Goal: Task Accomplishment & Management: Manage account settings

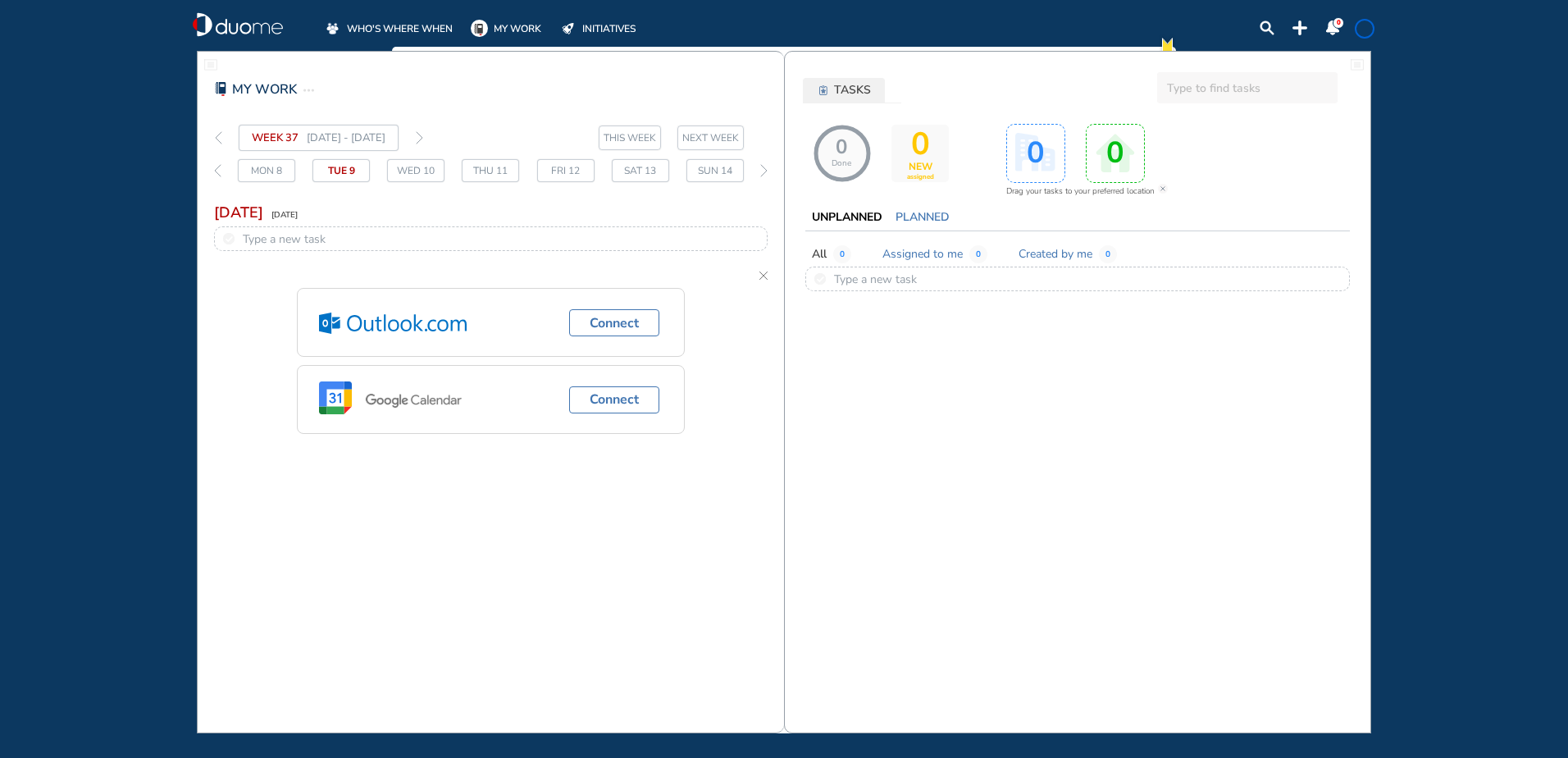
click at [374, 26] on span "WHO'S WHERE WHEN" at bounding box center [399, 28] width 106 height 16
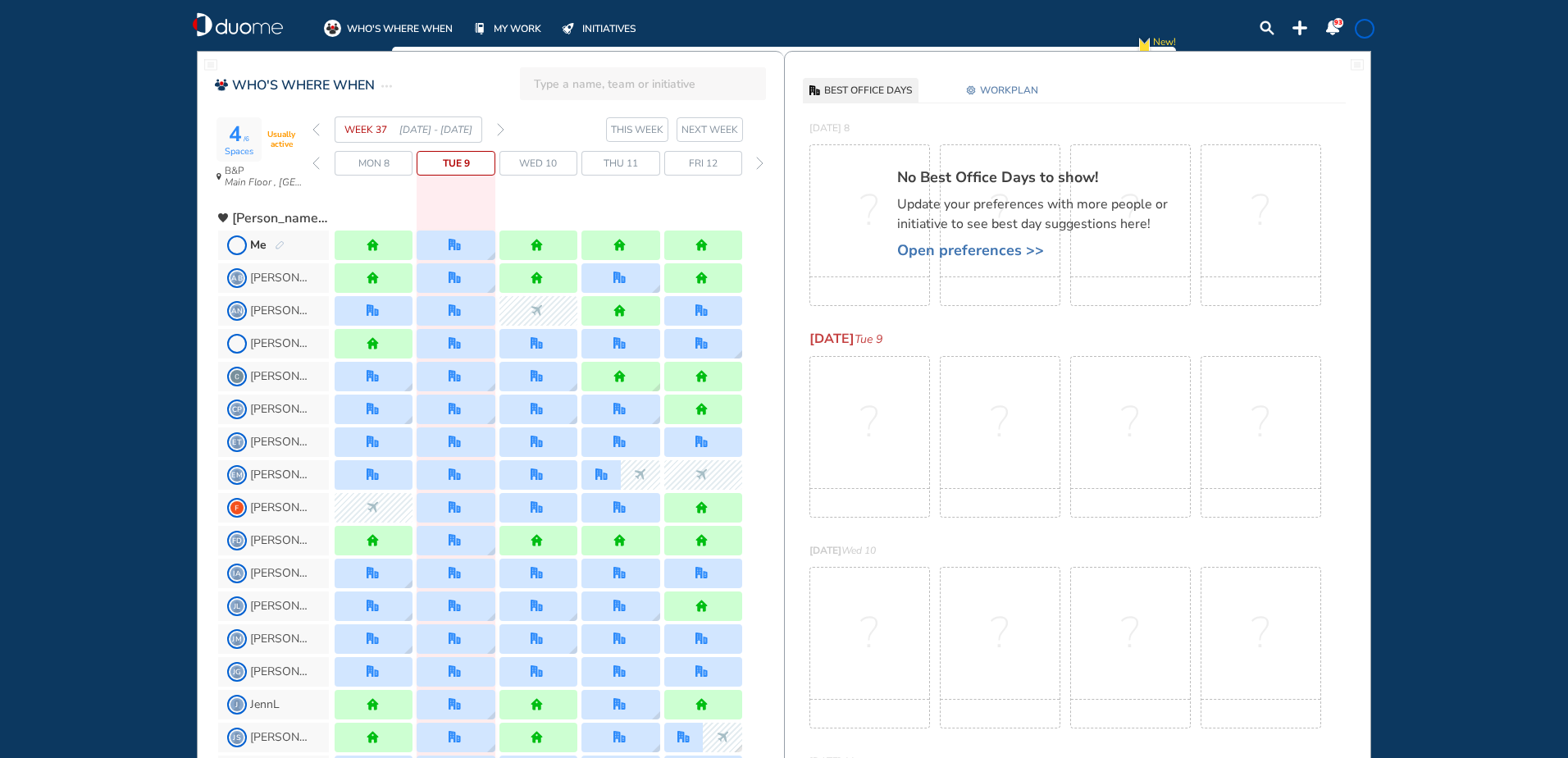
click at [253, 13] on img "duome-logo-whitelogo" at bounding box center [238, 25] width 90 height 25
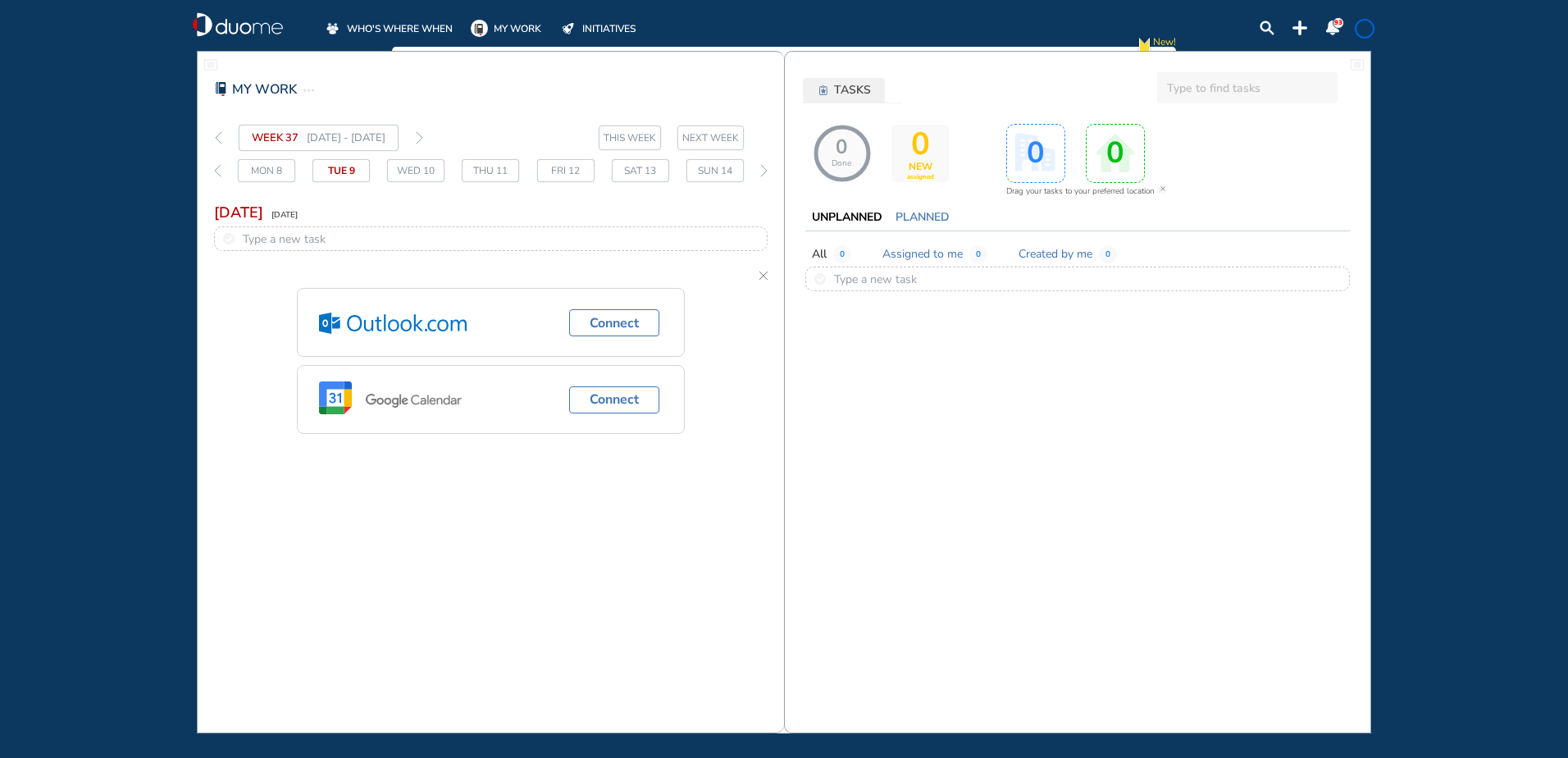
click at [424, 25] on span "WHO'S WHERE WHEN" at bounding box center [399, 28] width 106 height 16
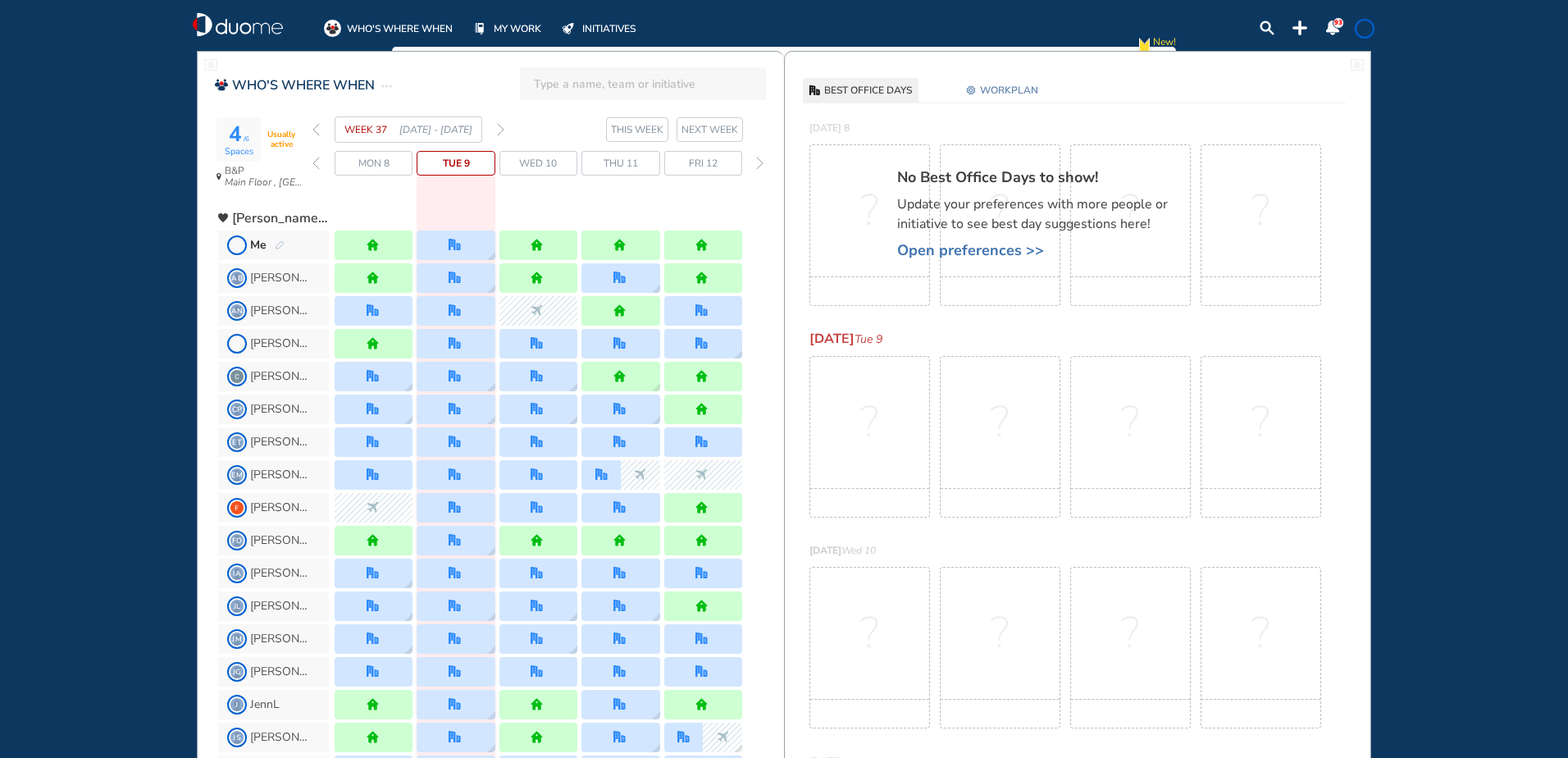
click at [502, 128] on img "forward week" at bounding box center [501, 130] width 8 height 13
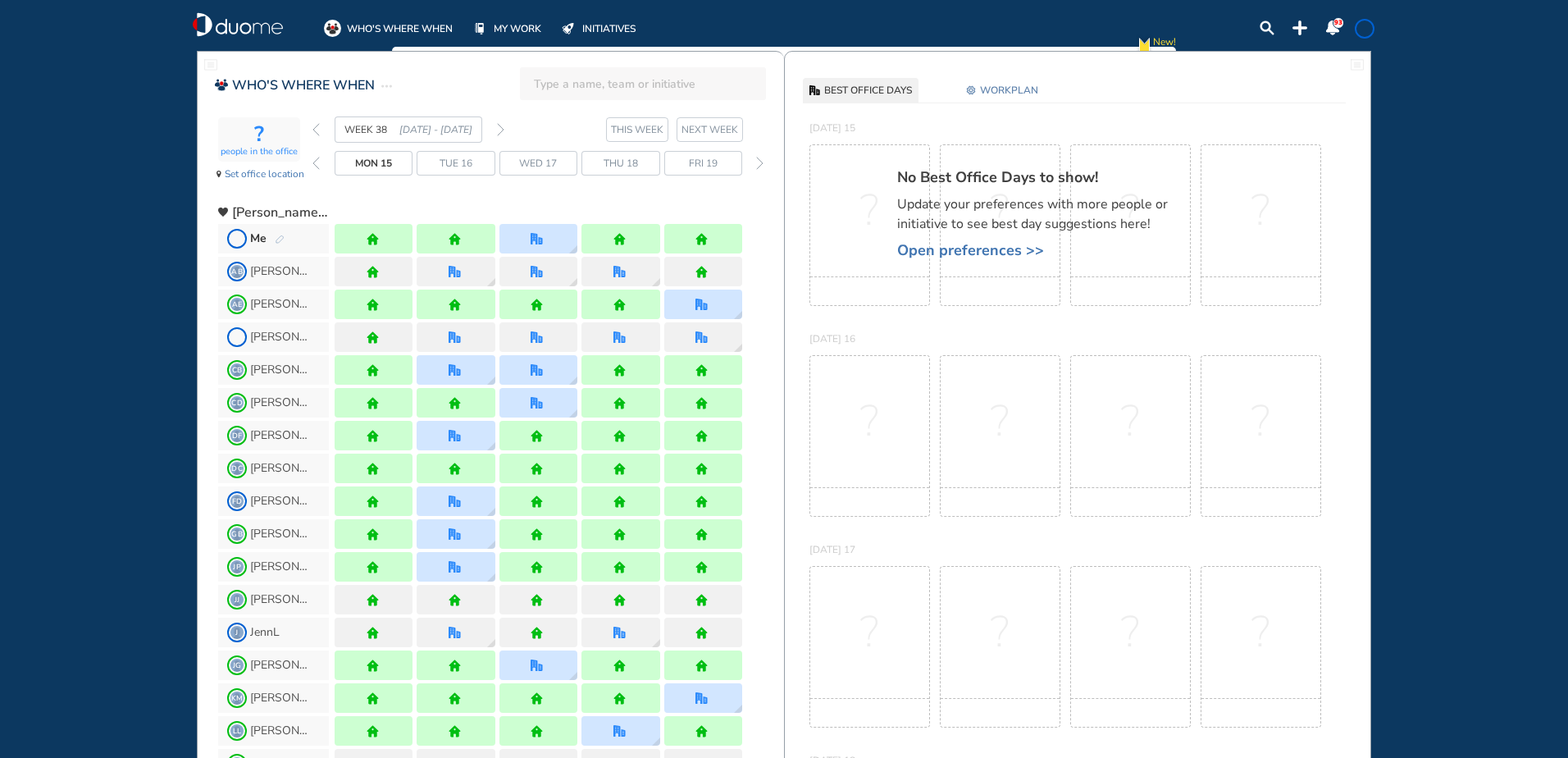
click at [276, 236] on img "pen-edit" at bounding box center [279, 240] width 10 height 11
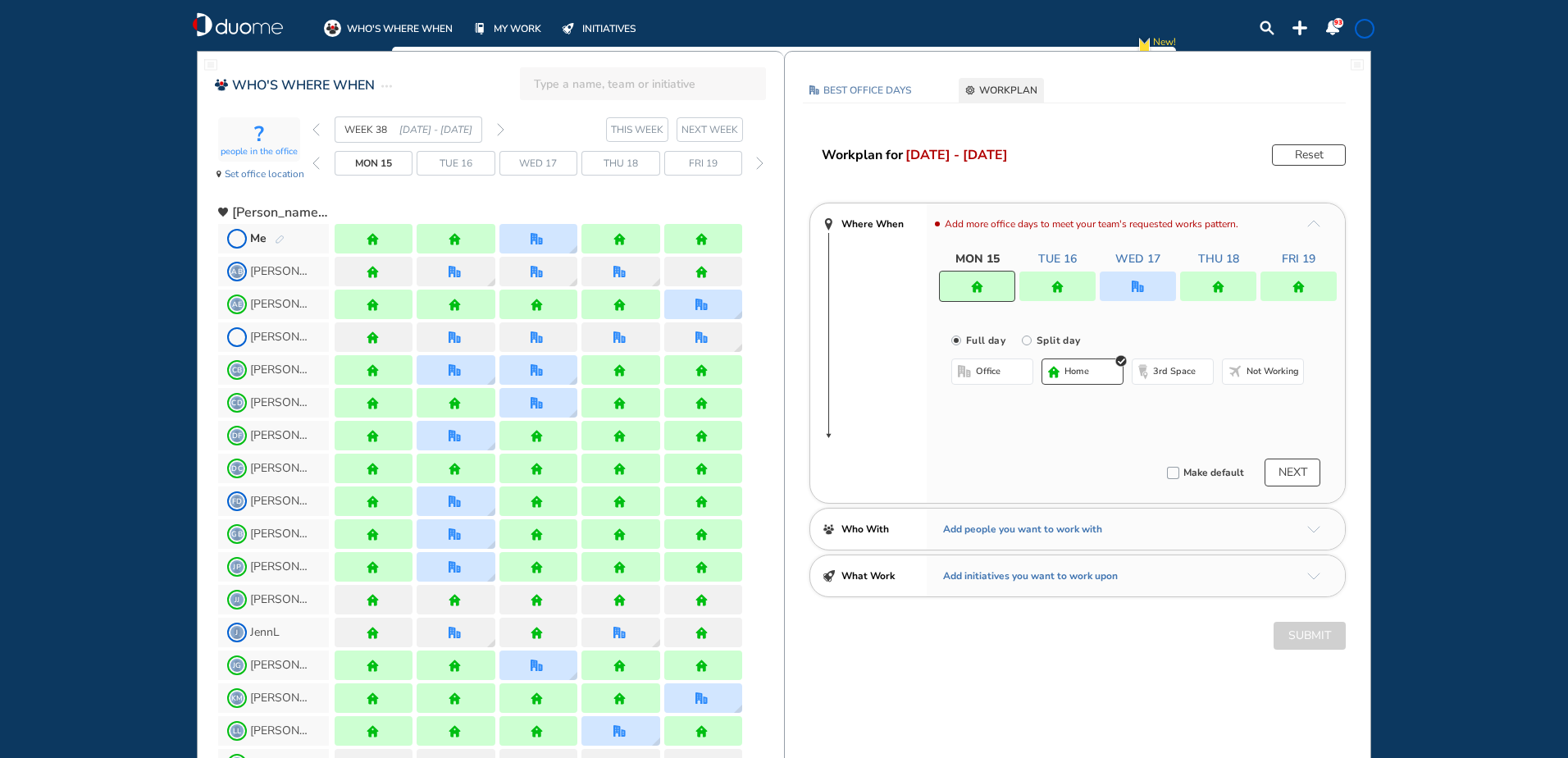
click at [497, 126] on img "forward week" at bounding box center [501, 130] width 8 height 13
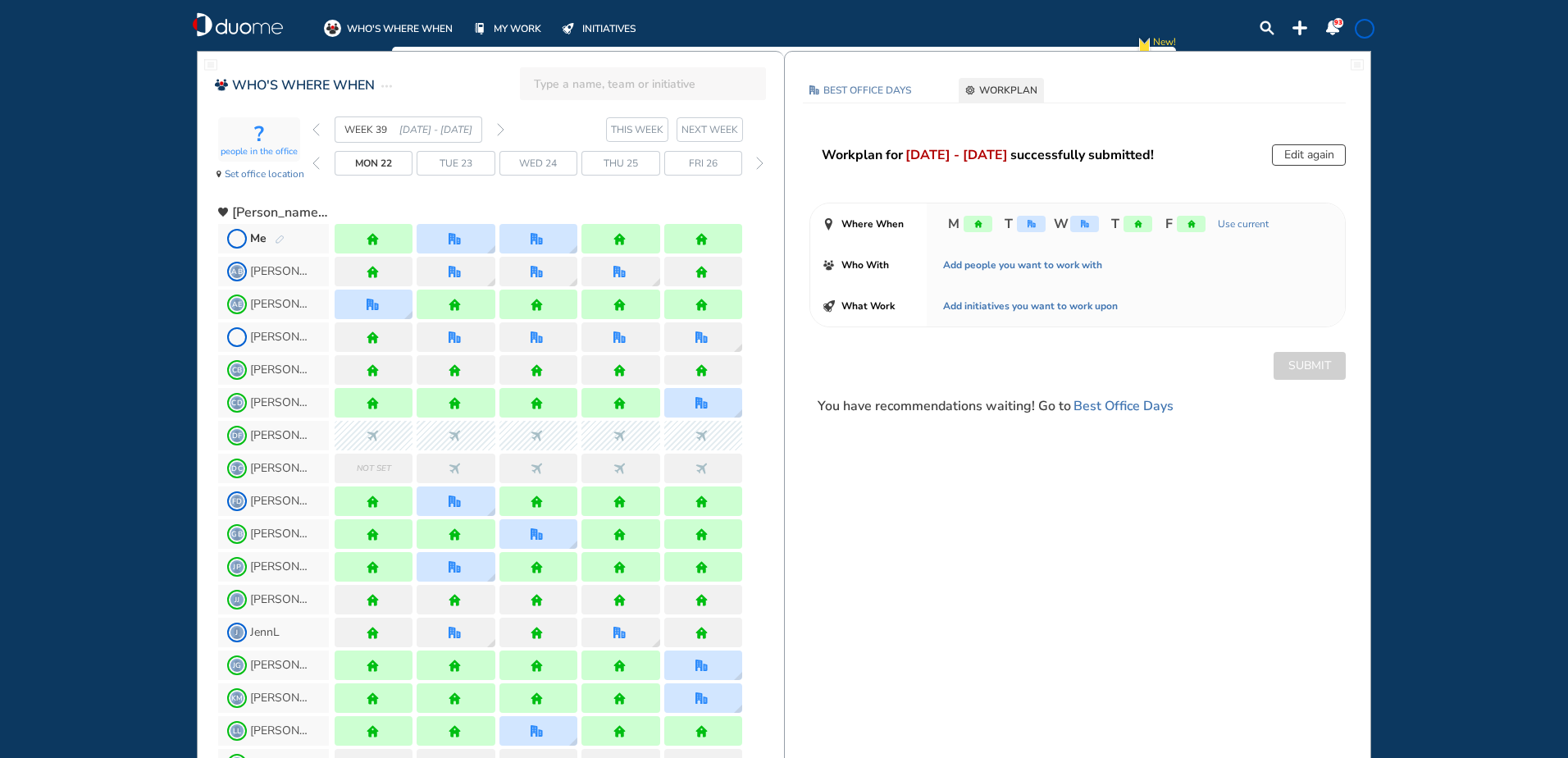
click at [319, 130] on img "back week" at bounding box center [317, 130] width 8 height 13
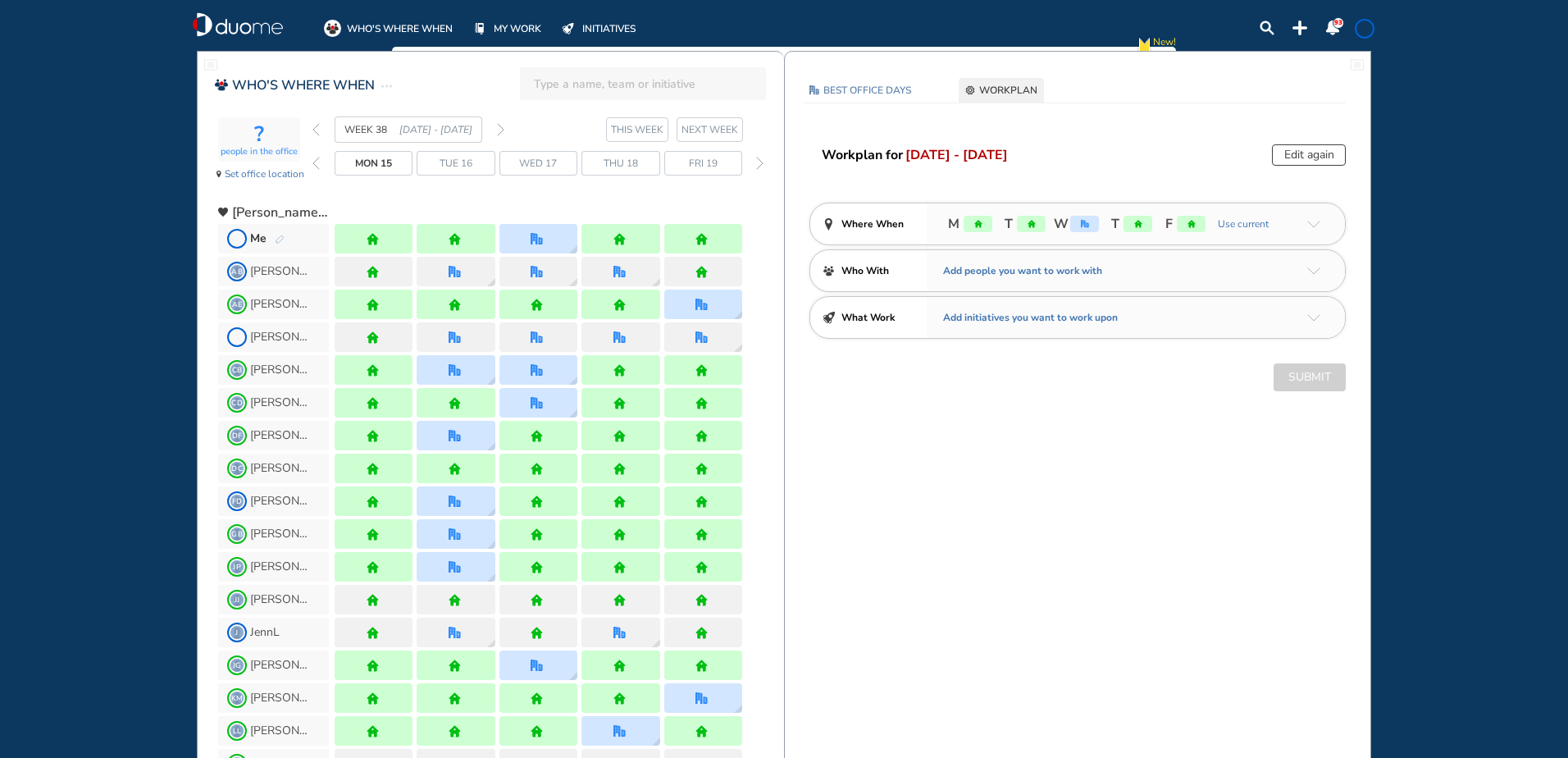
click at [280, 231] on div "Me" at bounding box center [268, 238] width 35 height 16
click at [282, 239] on img "pen-edit" at bounding box center [279, 240] width 10 height 11
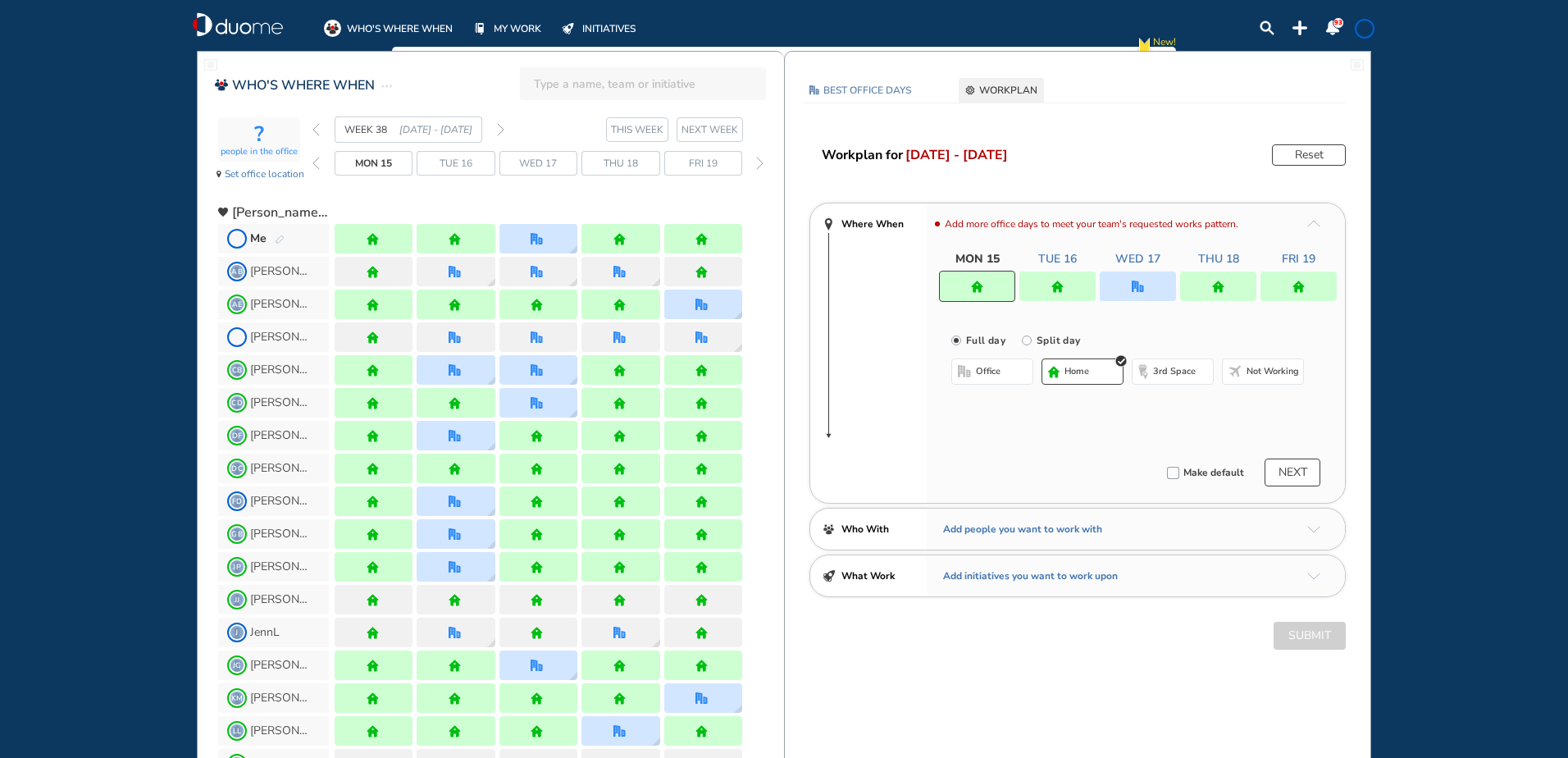
click at [1223, 288] on img "home" at bounding box center [1218, 286] width 13 height 13
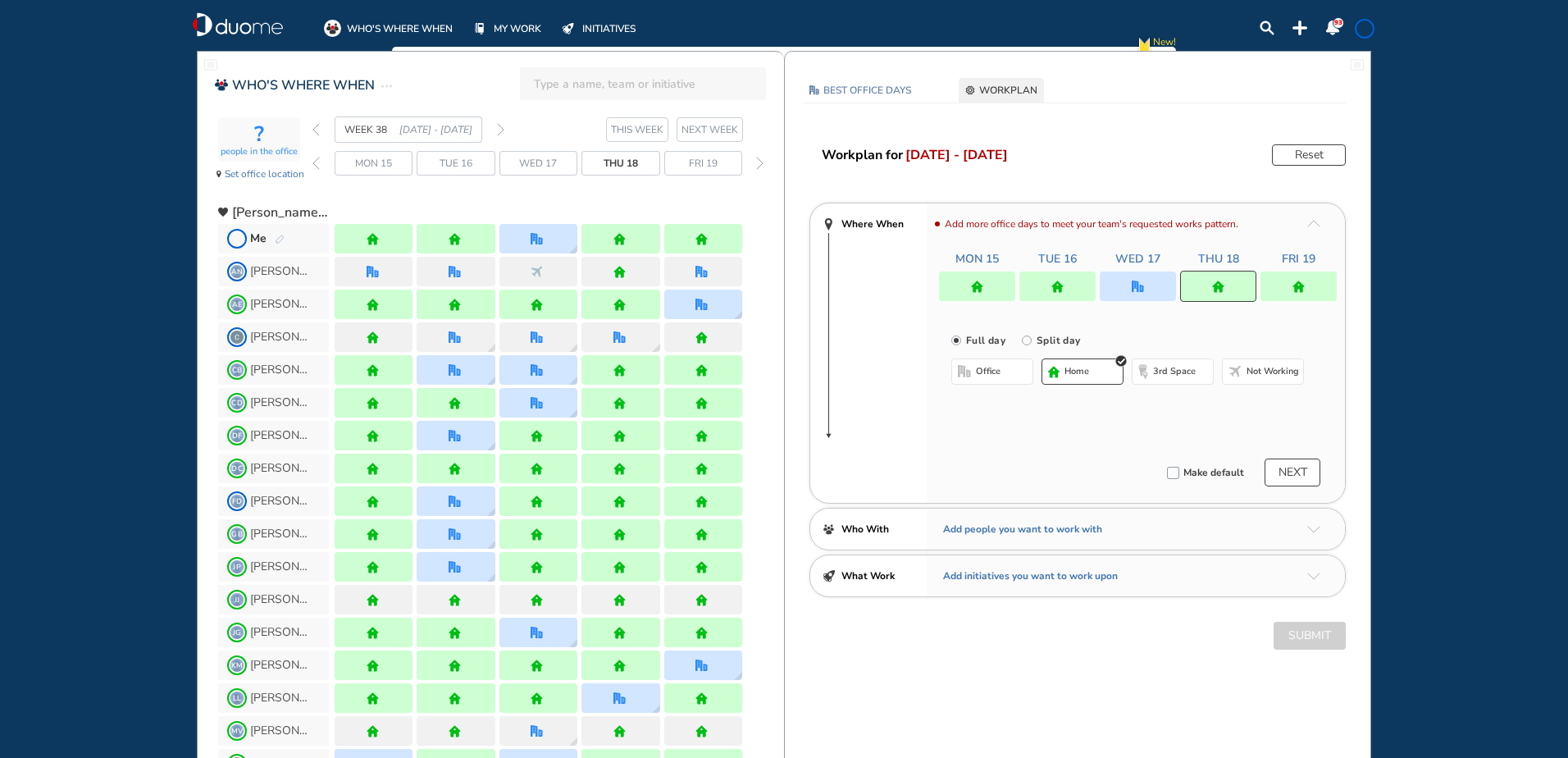
click at [1267, 371] on span "Not working" at bounding box center [1272, 372] width 53 height 13
click at [1295, 638] on button "Submit" at bounding box center [1309, 636] width 72 height 28
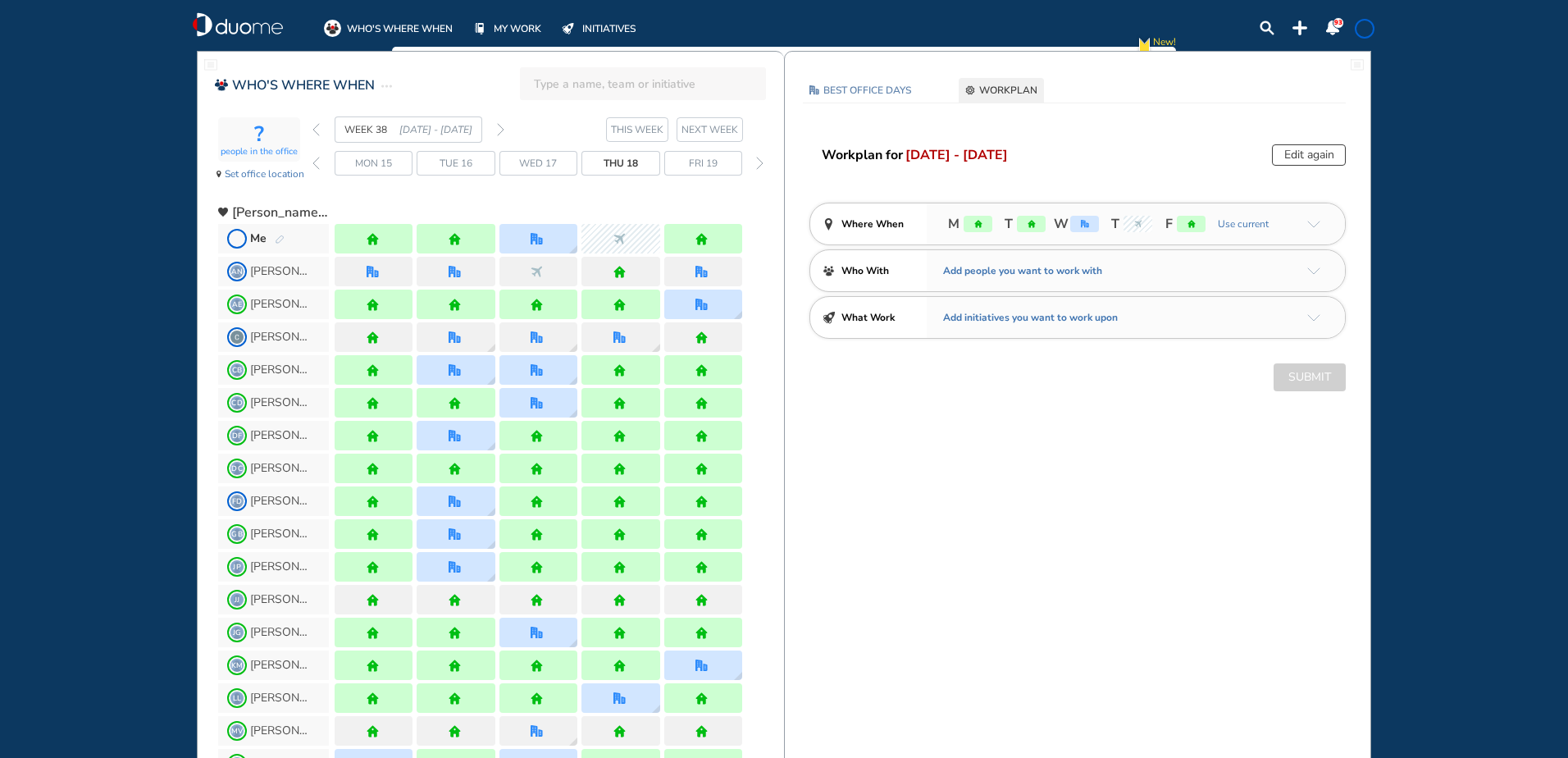
click at [504, 128] on section "WEEK 38 [DATE] - [DATE] THIS WEEK NEXT WEEK" at bounding box center [549, 129] width 472 height 26
click at [499, 130] on img "forward week" at bounding box center [501, 130] width 8 height 13
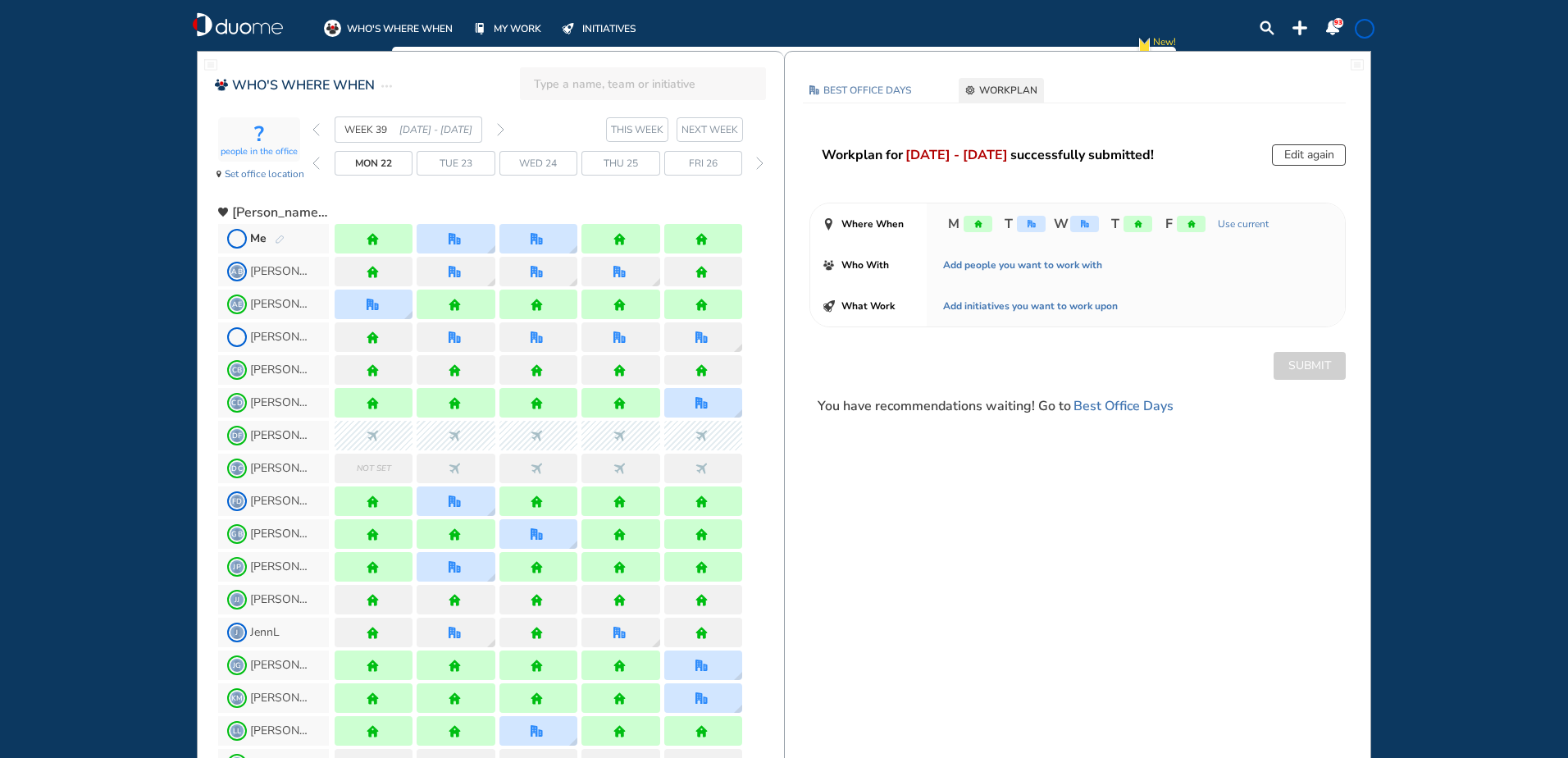
click at [501, 129] on img "forward week" at bounding box center [501, 130] width 8 height 13
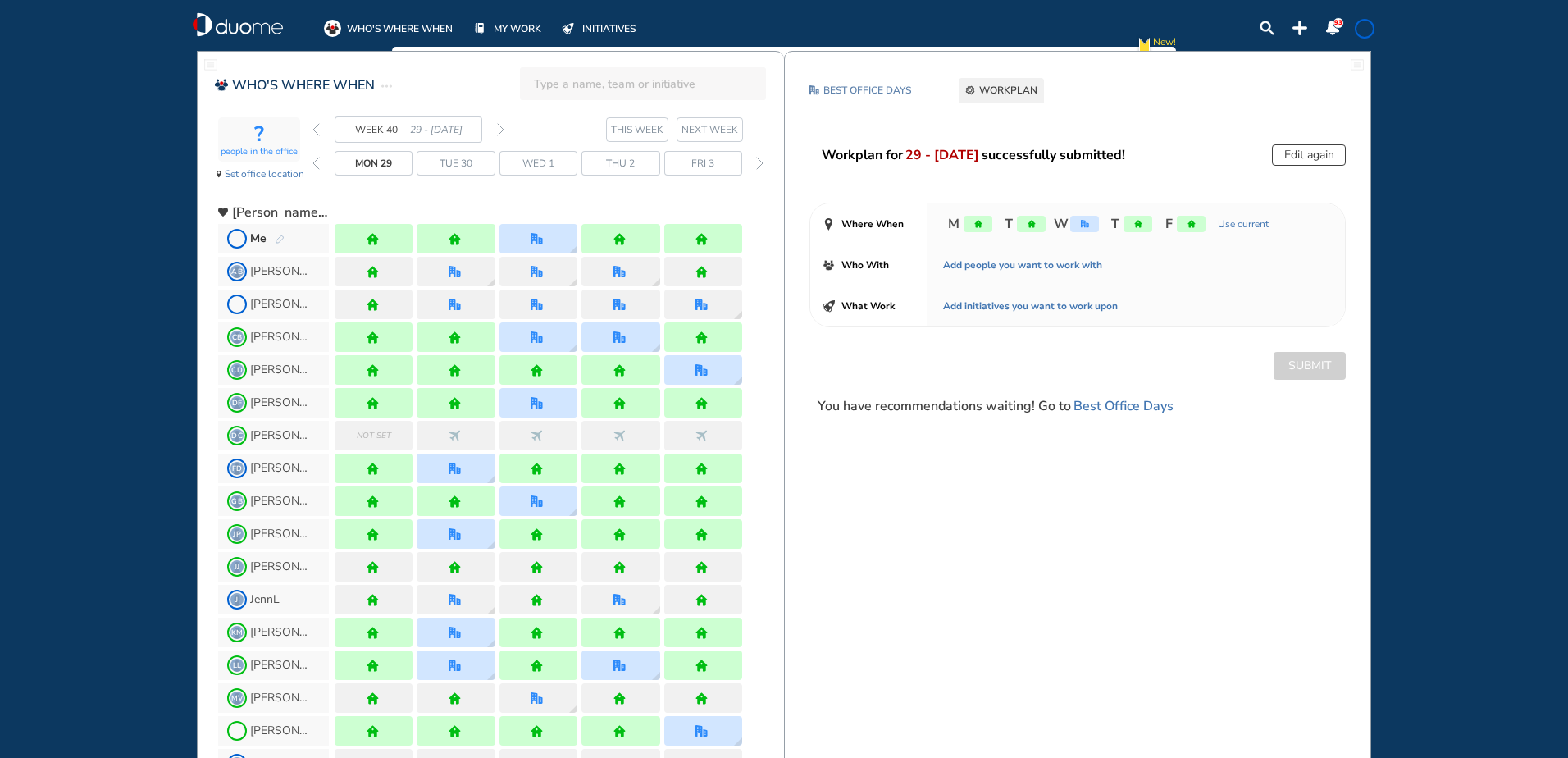
click at [501, 129] on img "forward week" at bounding box center [501, 130] width 8 height 13
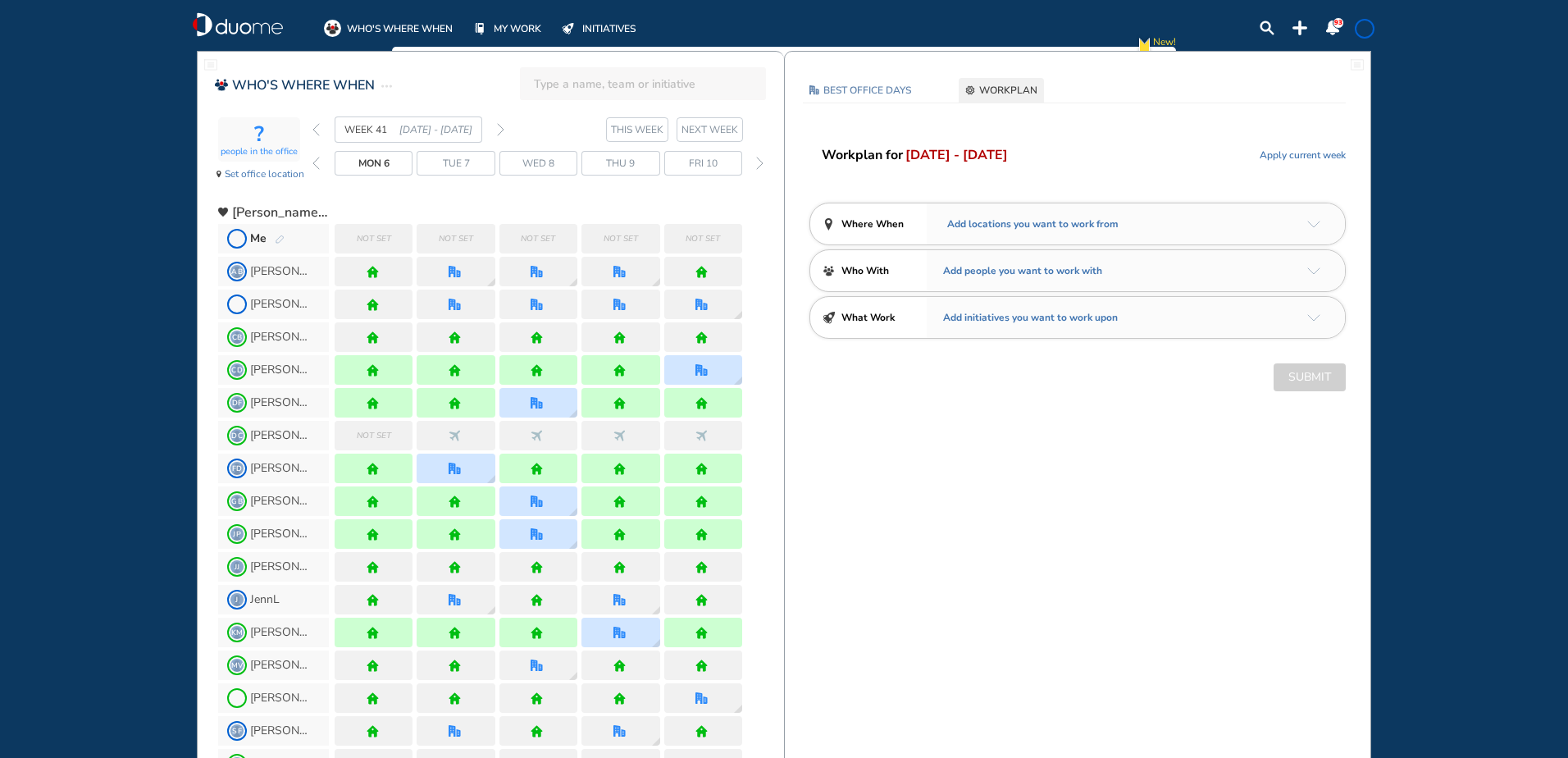
click at [501, 129] on img "forward week" at bounding box center [501, 130] width 8 height 13
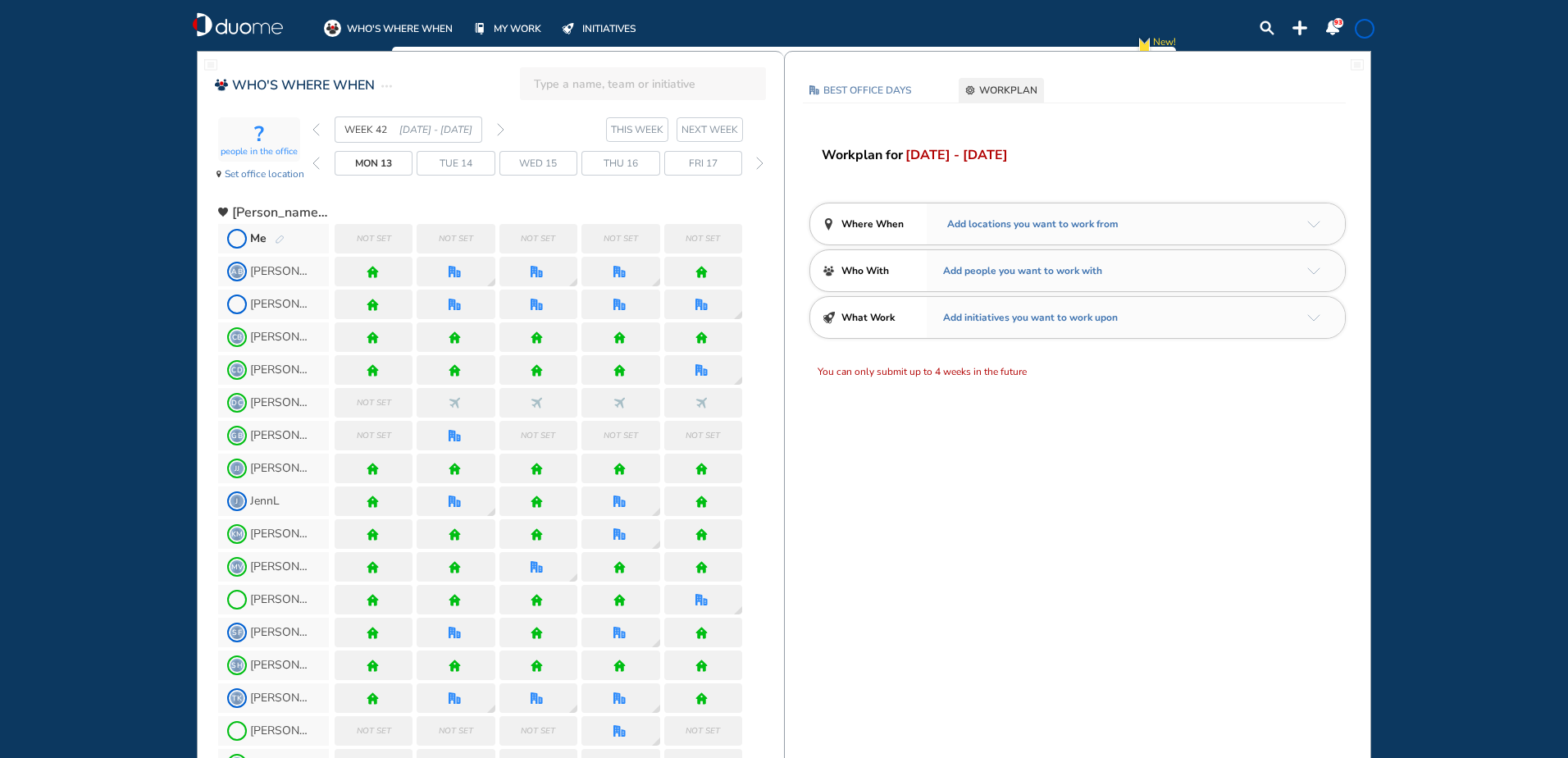
click at [318, 125] on img "back week" at bounding box center [317, 130] width 8 height 13
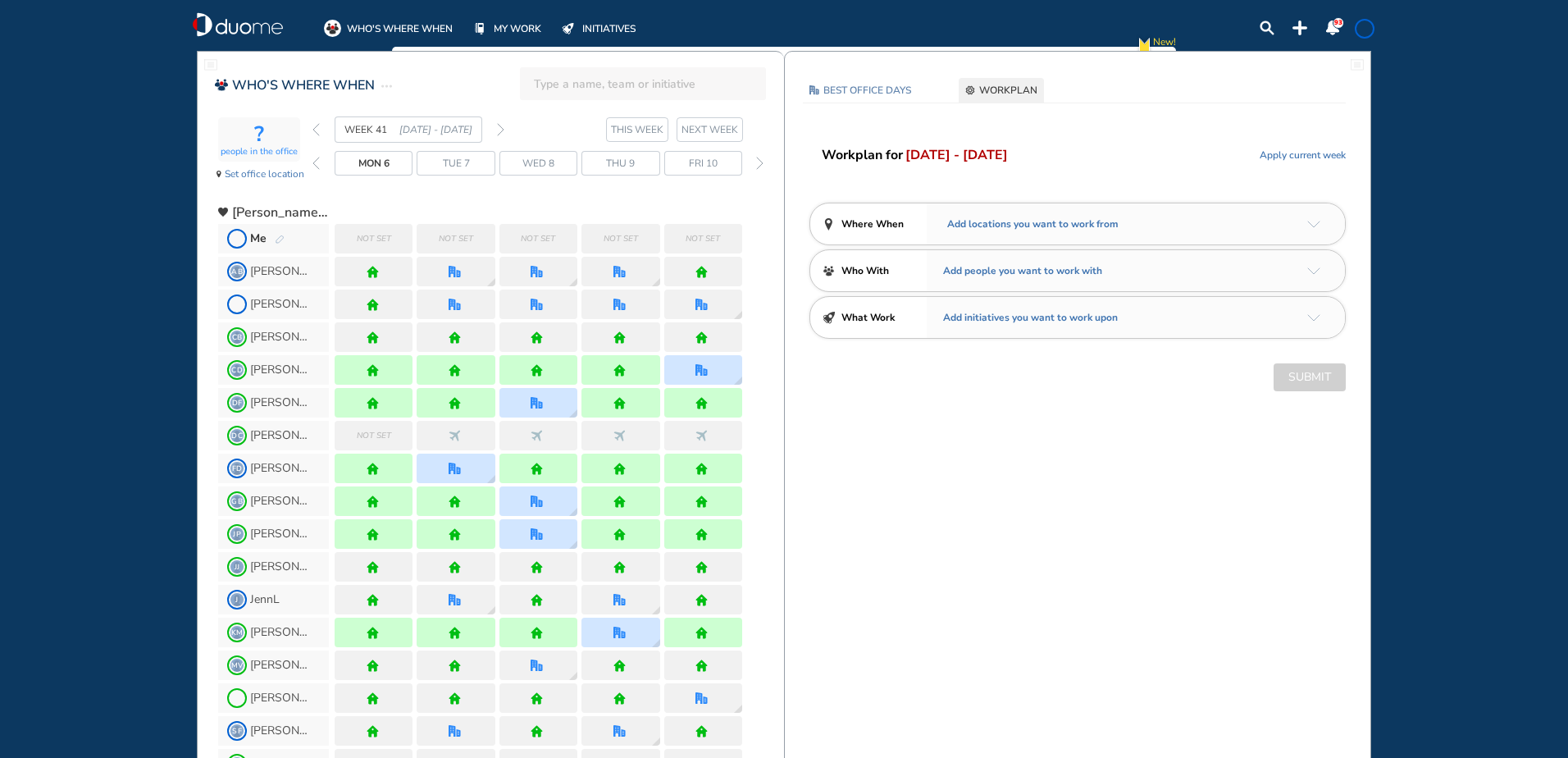
click at [282, 241] on img "pen-edit" at bounding box center [279, 240] width 10 height 11
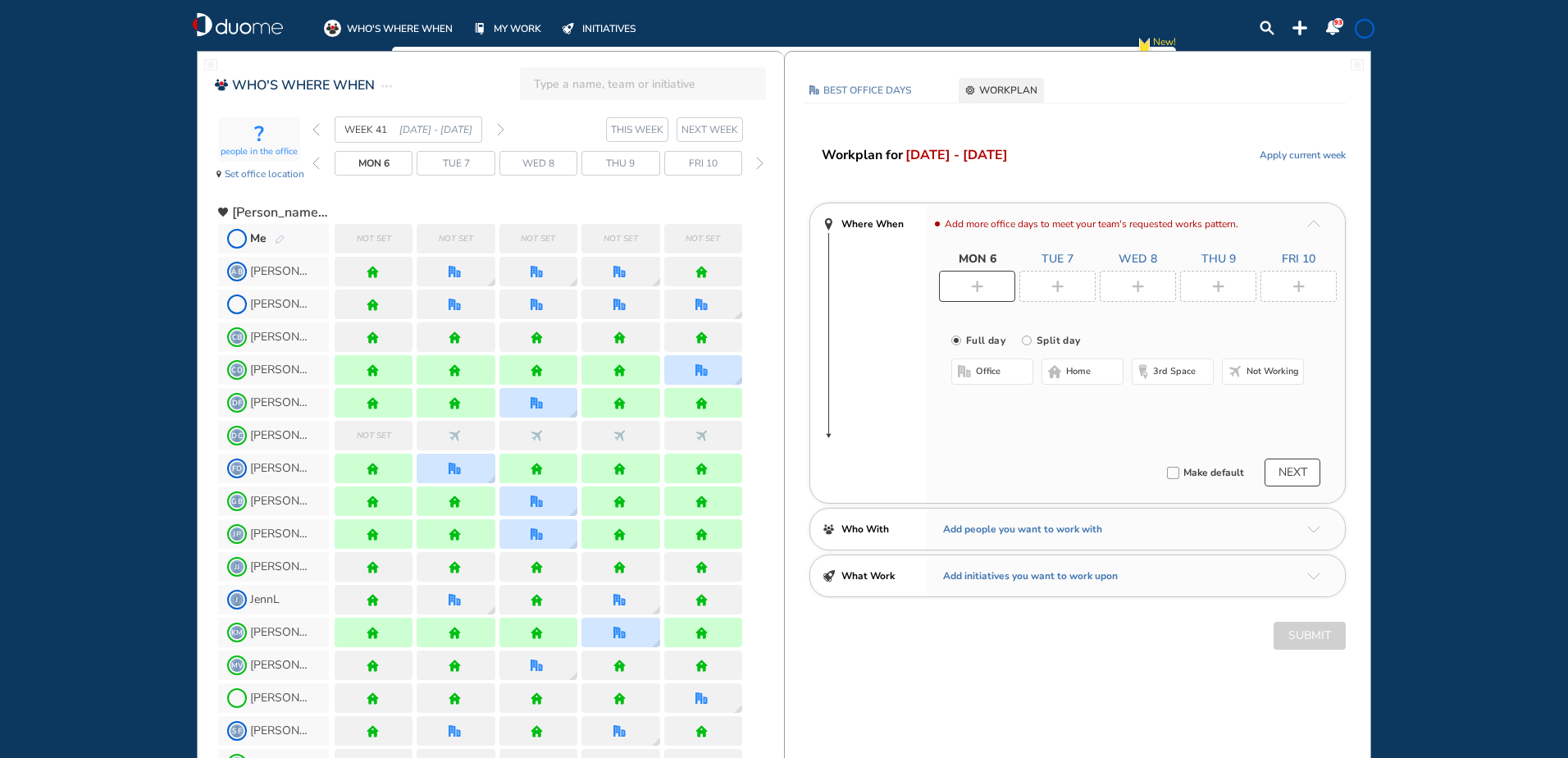
click at [1134, 280] on img "plus-rounded-bdbdbd" at bounding box center [1138, 286] width 13 height 13
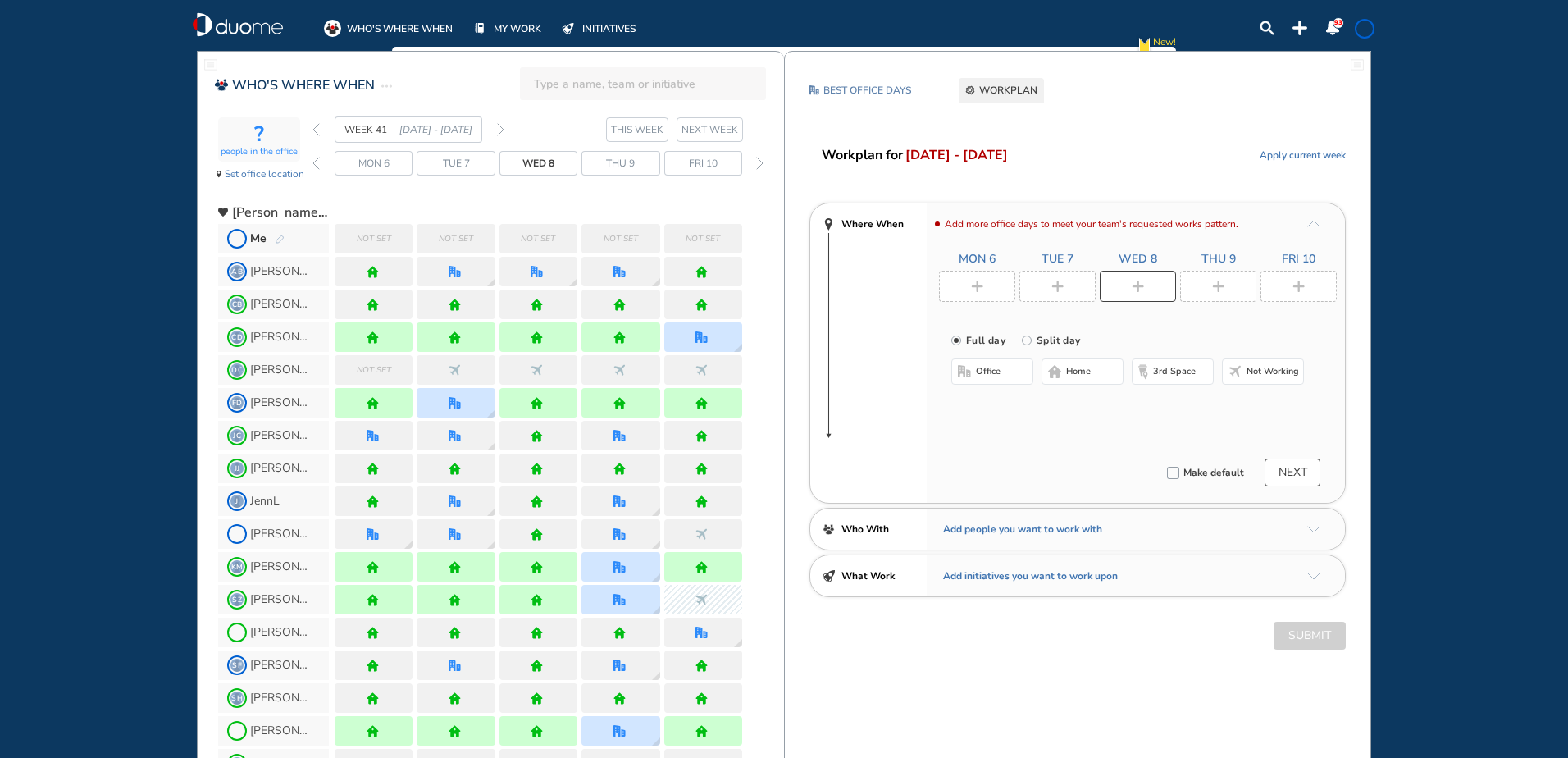
click at [1000, 370] on span "office" at bounding box center [989, 372] width 25 height 13
click at [991, 405] on button "Select location" at bounding box center [995, 405] width 65 height 16
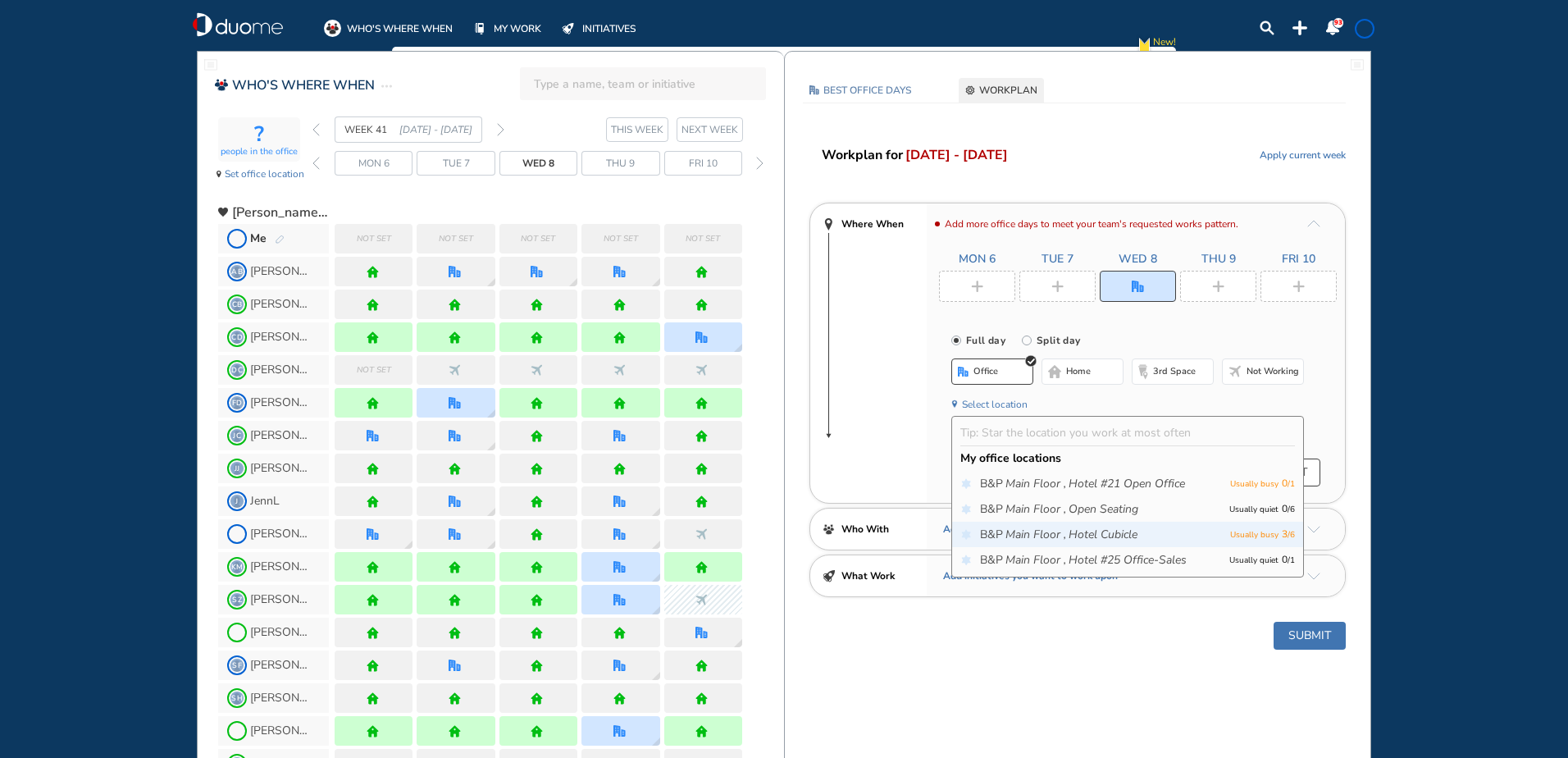
click at [1111, 536] on icon "Hotel Cubicle" at bounding box center [1103, 535] width 69 height 16
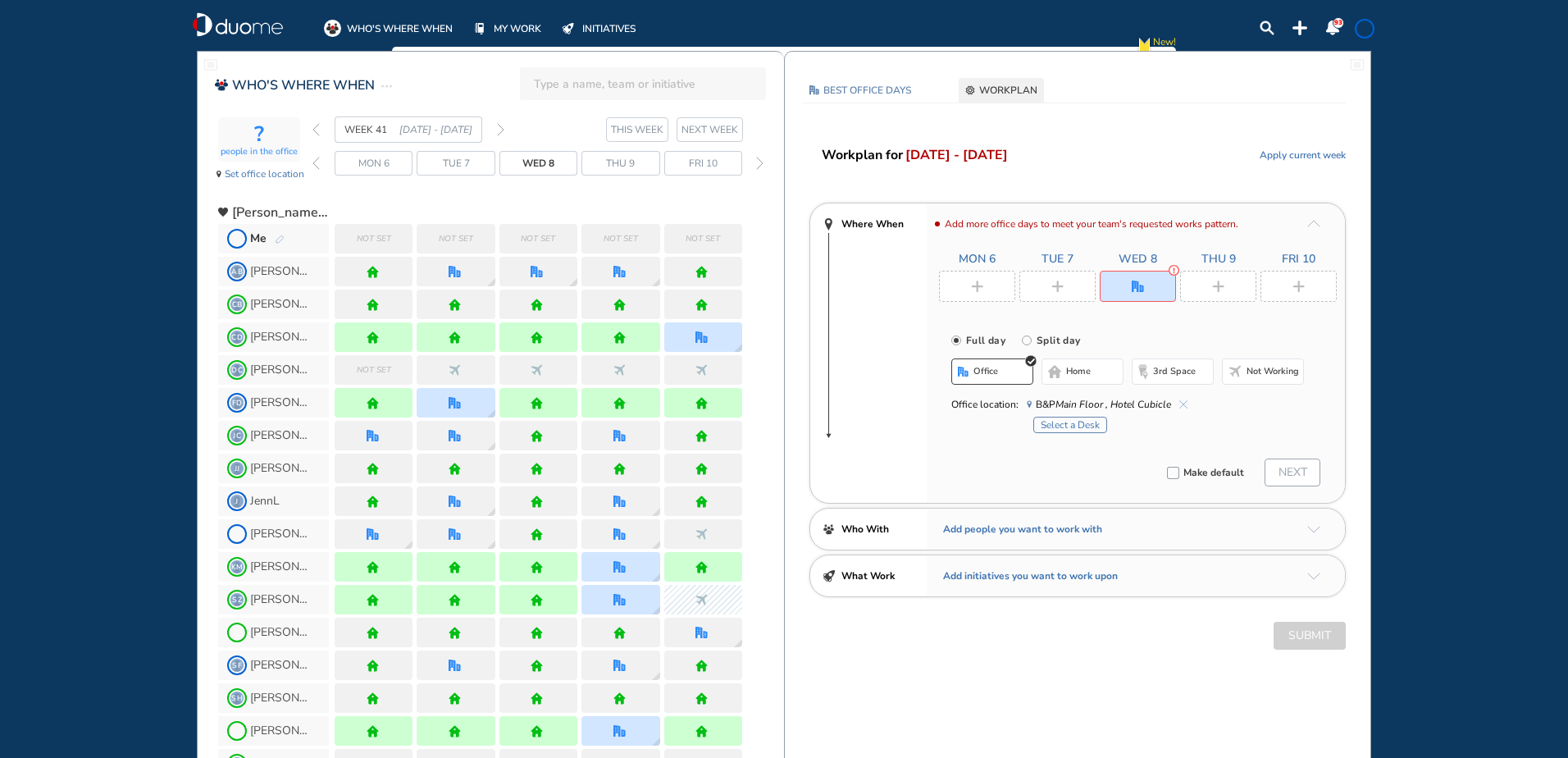
click at [1082, 427] on button "Select a Desk" at bounding box center [1070, 425] width 74 height 16
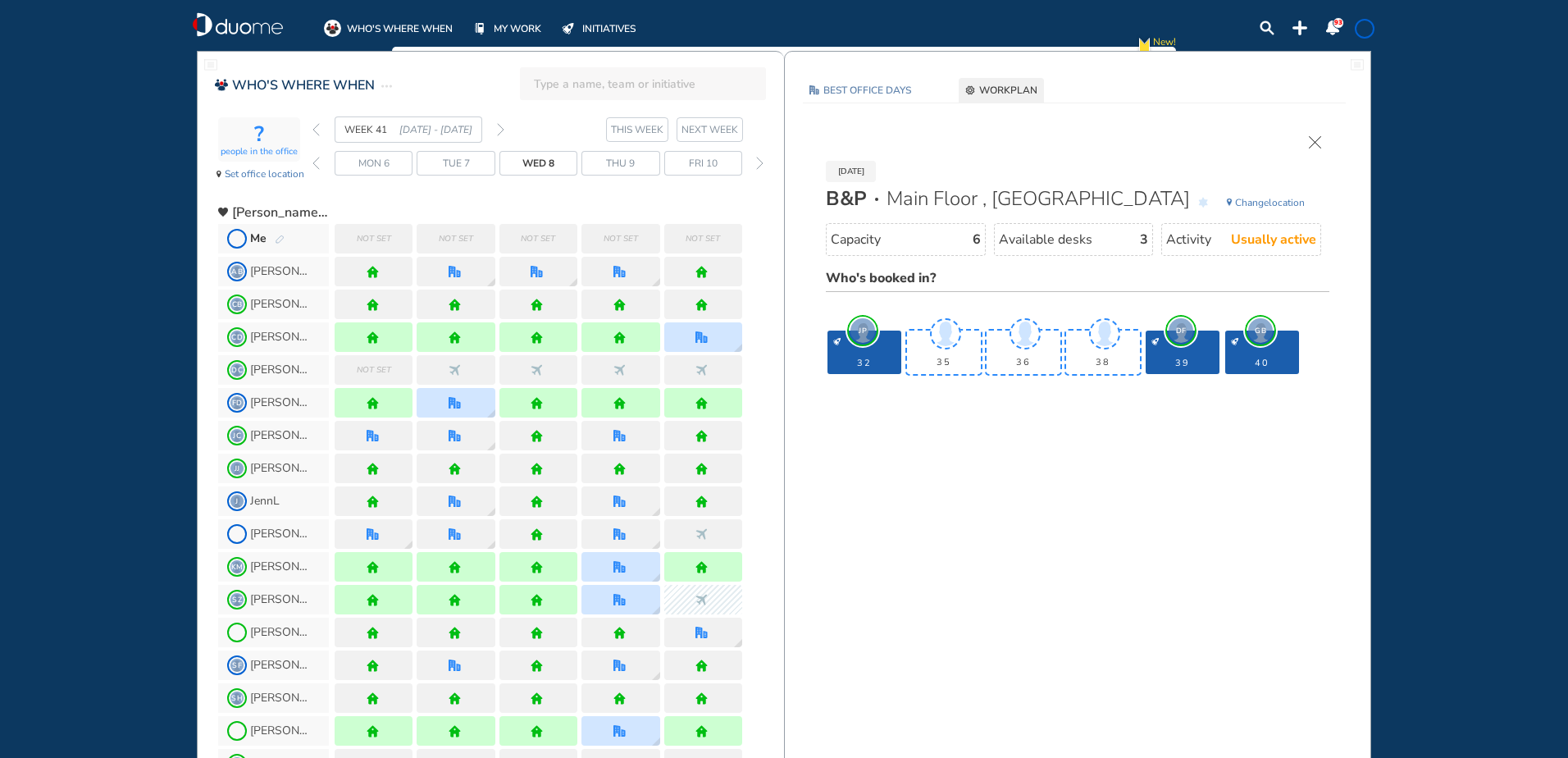
click at [1315, 136] on img "cross-thin" at bounding box center [1315, 142] width 13 height 13
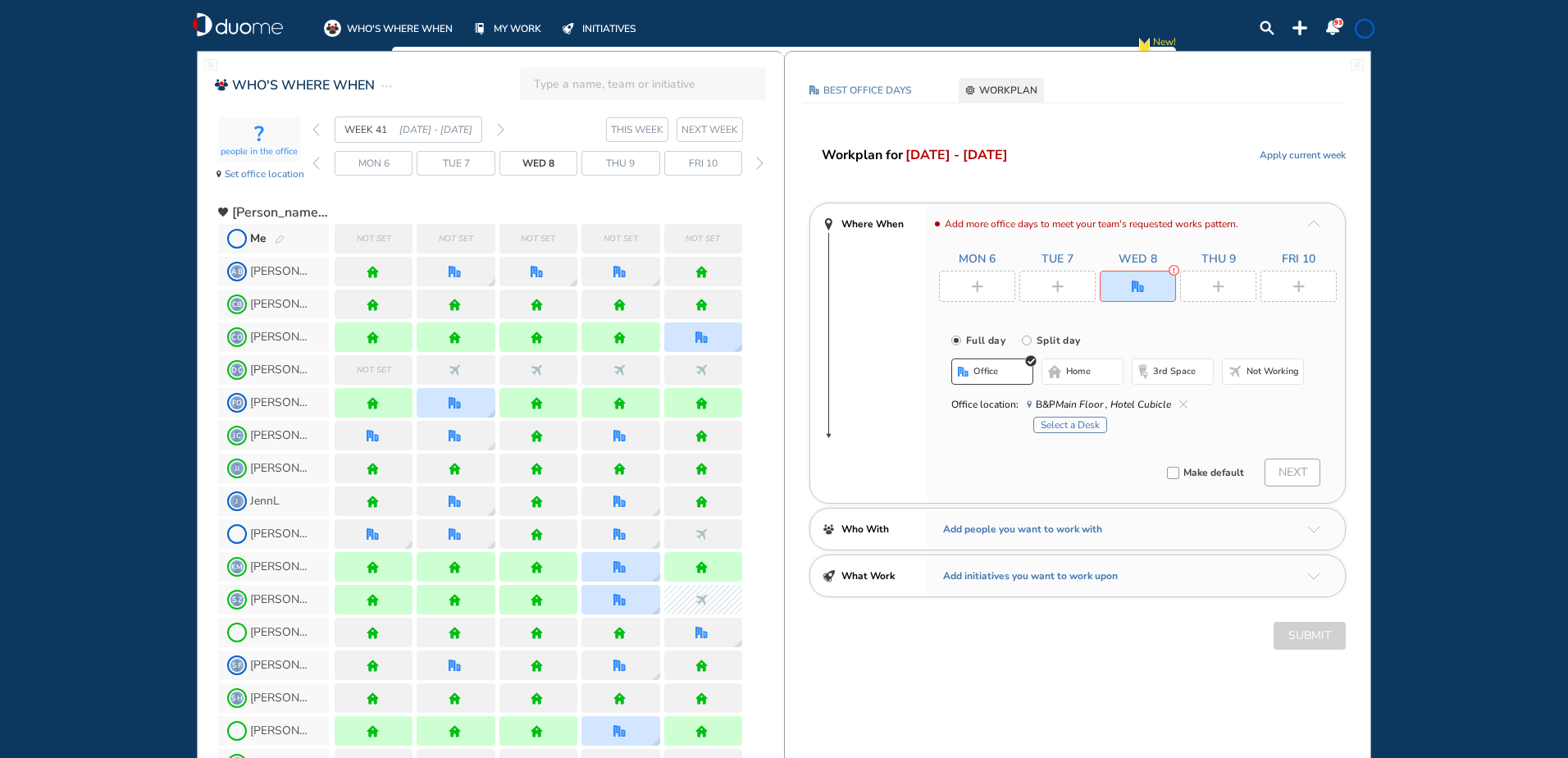
click at [1180, 403] on img "cross-thin-blue" at bounding box center [1183, 405] width 9 height 9
click at [1061, 292] on img "plus-rounded-bdbdbd" at bounding box center [1057, 286] width 13 height 13
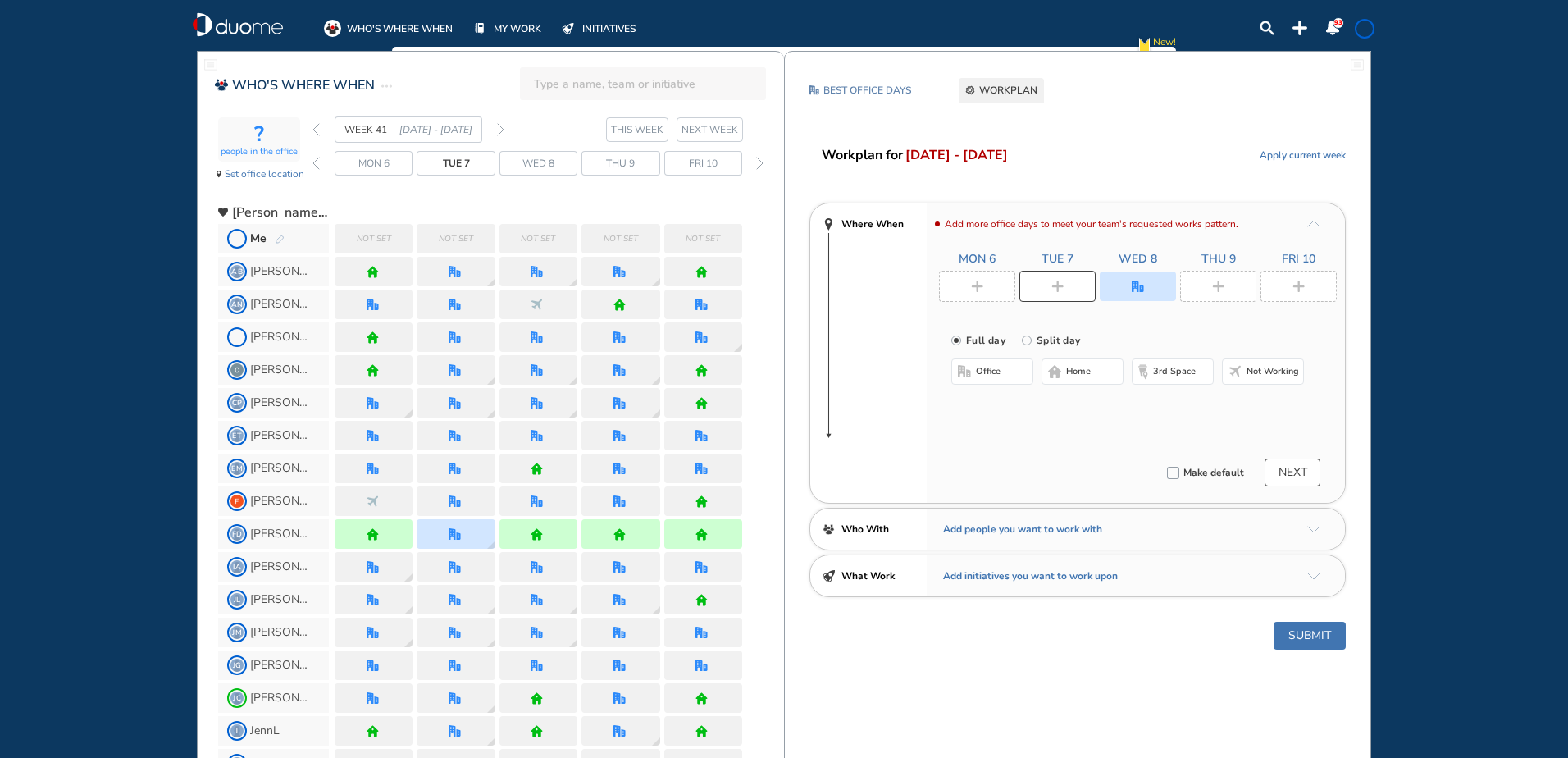
click at [981, 373] on span "office" at bounding box center [989, 372] width 25 height 13
click at [1000, 404] on button "Select location" at bounding box center [995, 405] width 65 height 16
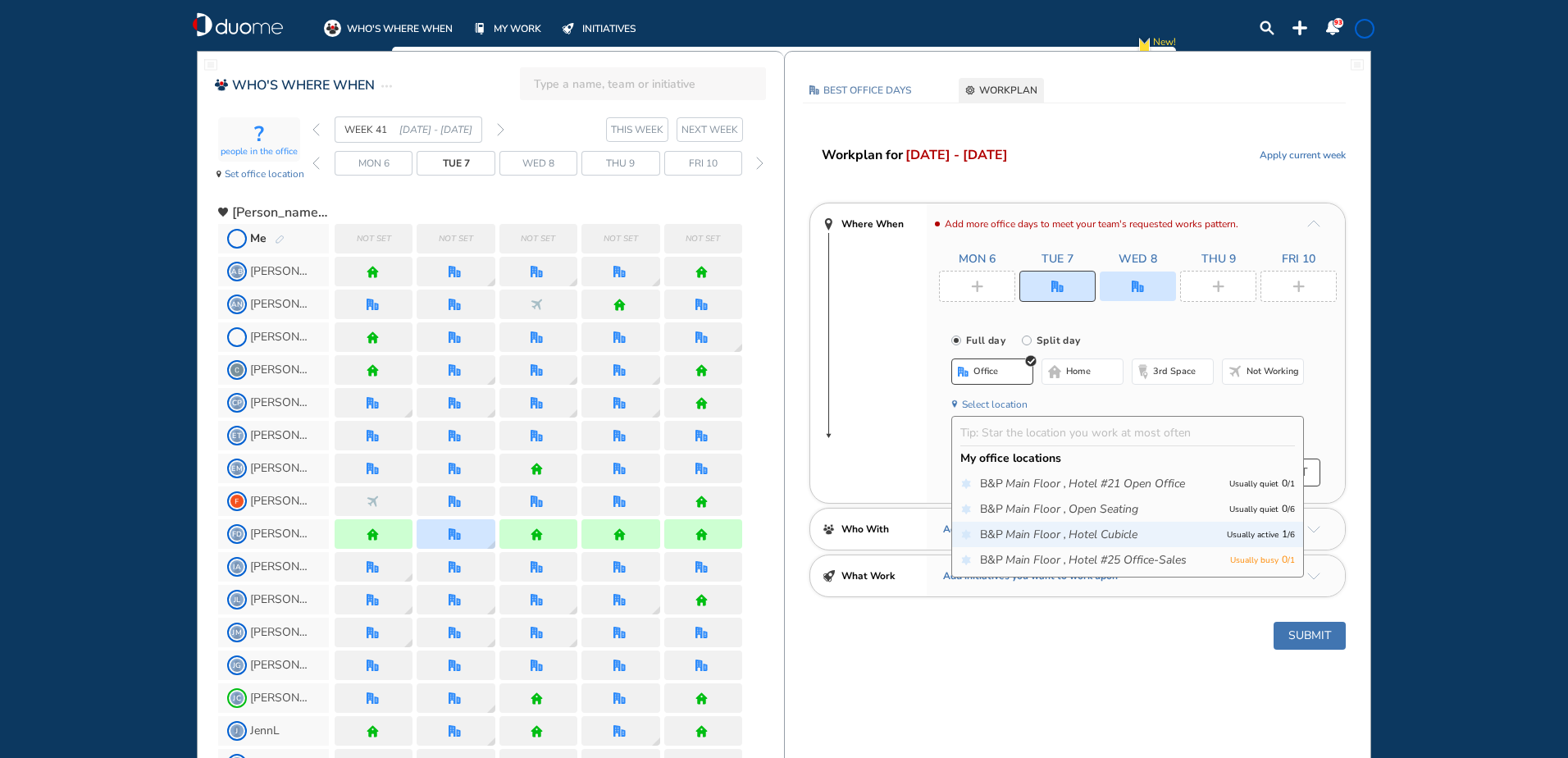
click at [1141, 530] on span "B&P Main Floor , Hotel Cubicle" at bounding box center [1099, 535] width 239 height 16
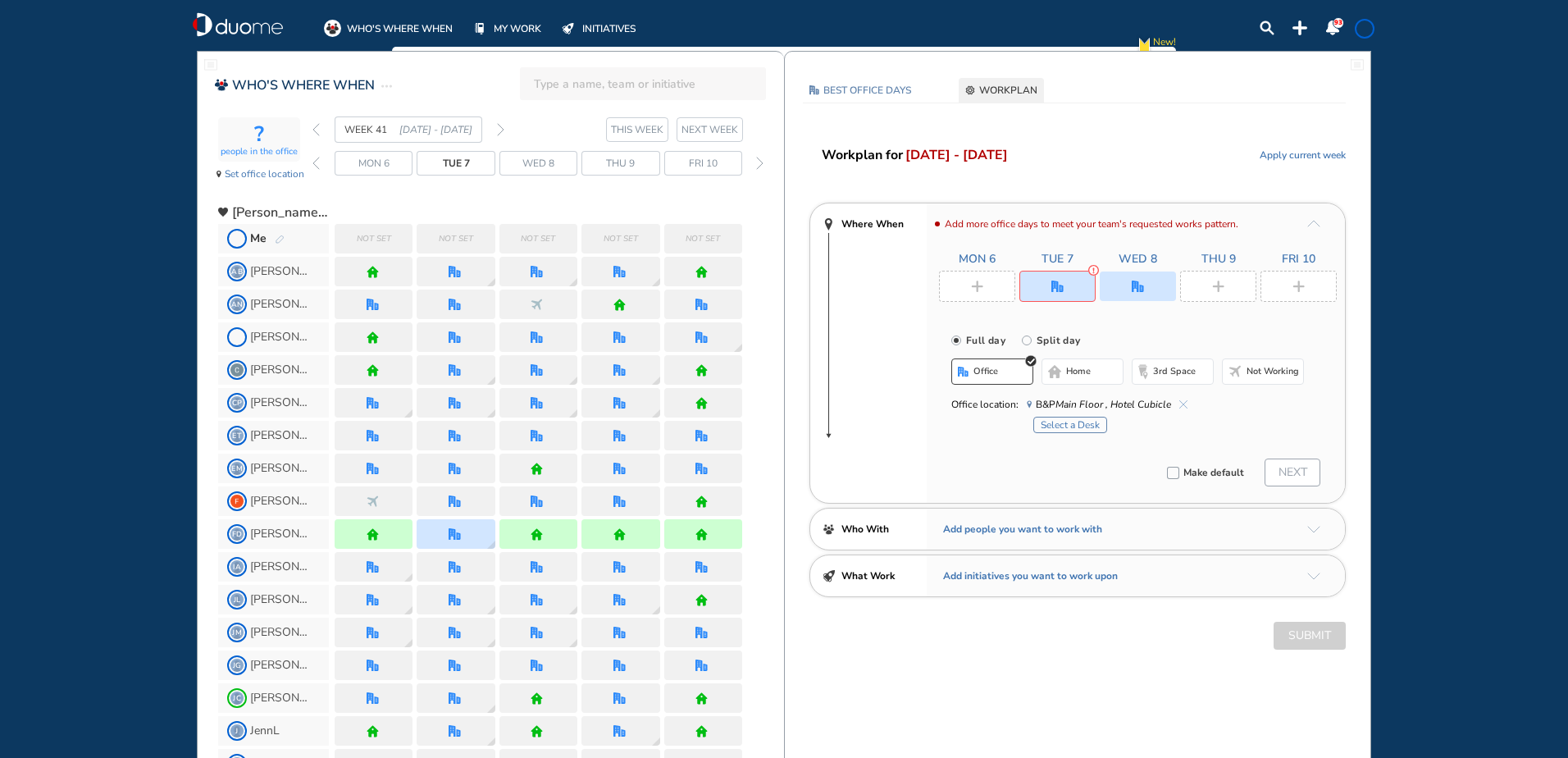
click at [1081, 427] on button "Select a Desk" at bounding box center [1070, 425] width 74 height 16
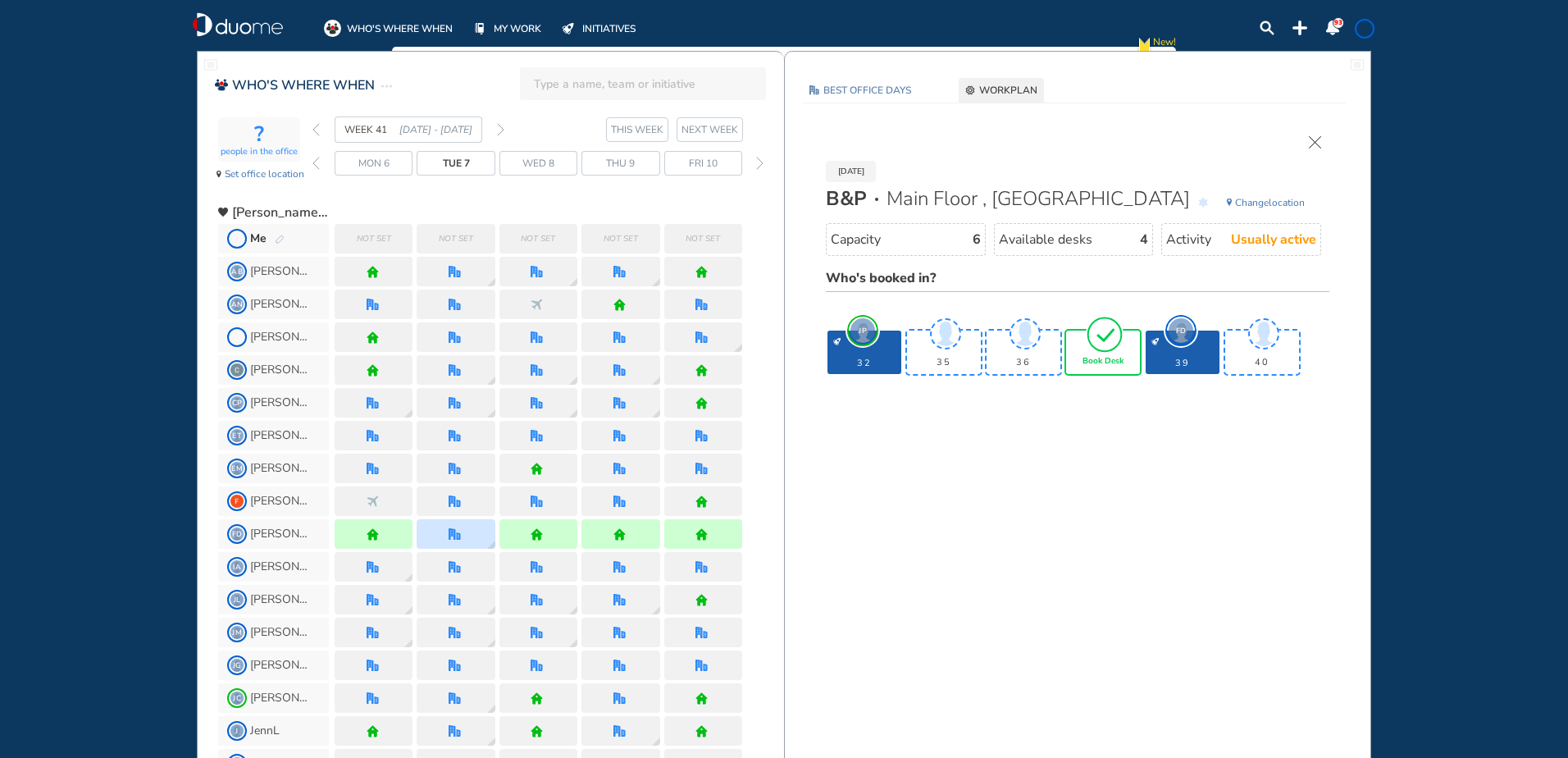
click at [1114, 341] on img "tick-rounded-outline" at bounding box center [1104, 334] width 38 height 39
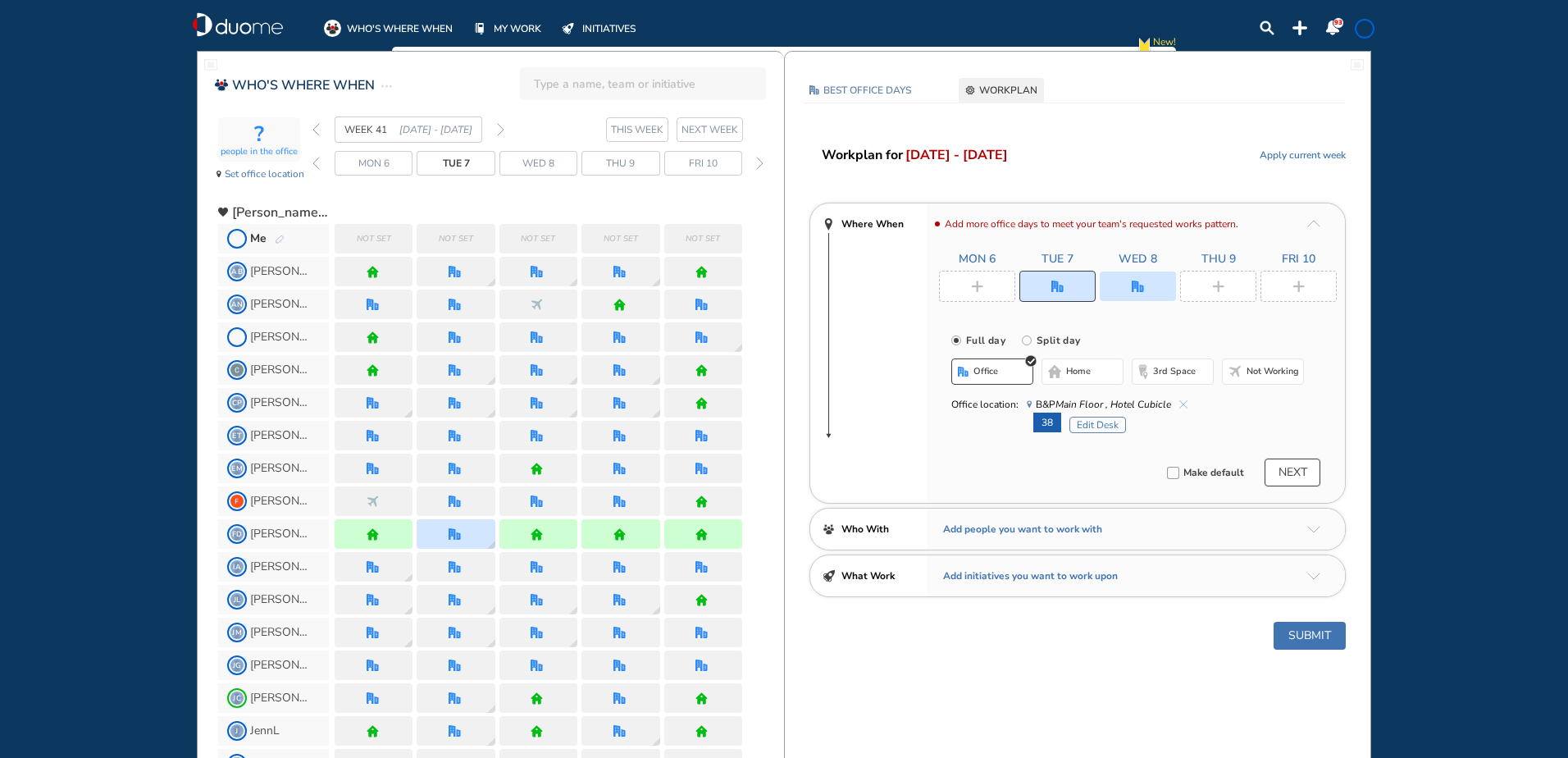
click at [1144, 285] on img "office" at bounding box center [1138, 286] width 13 height 13
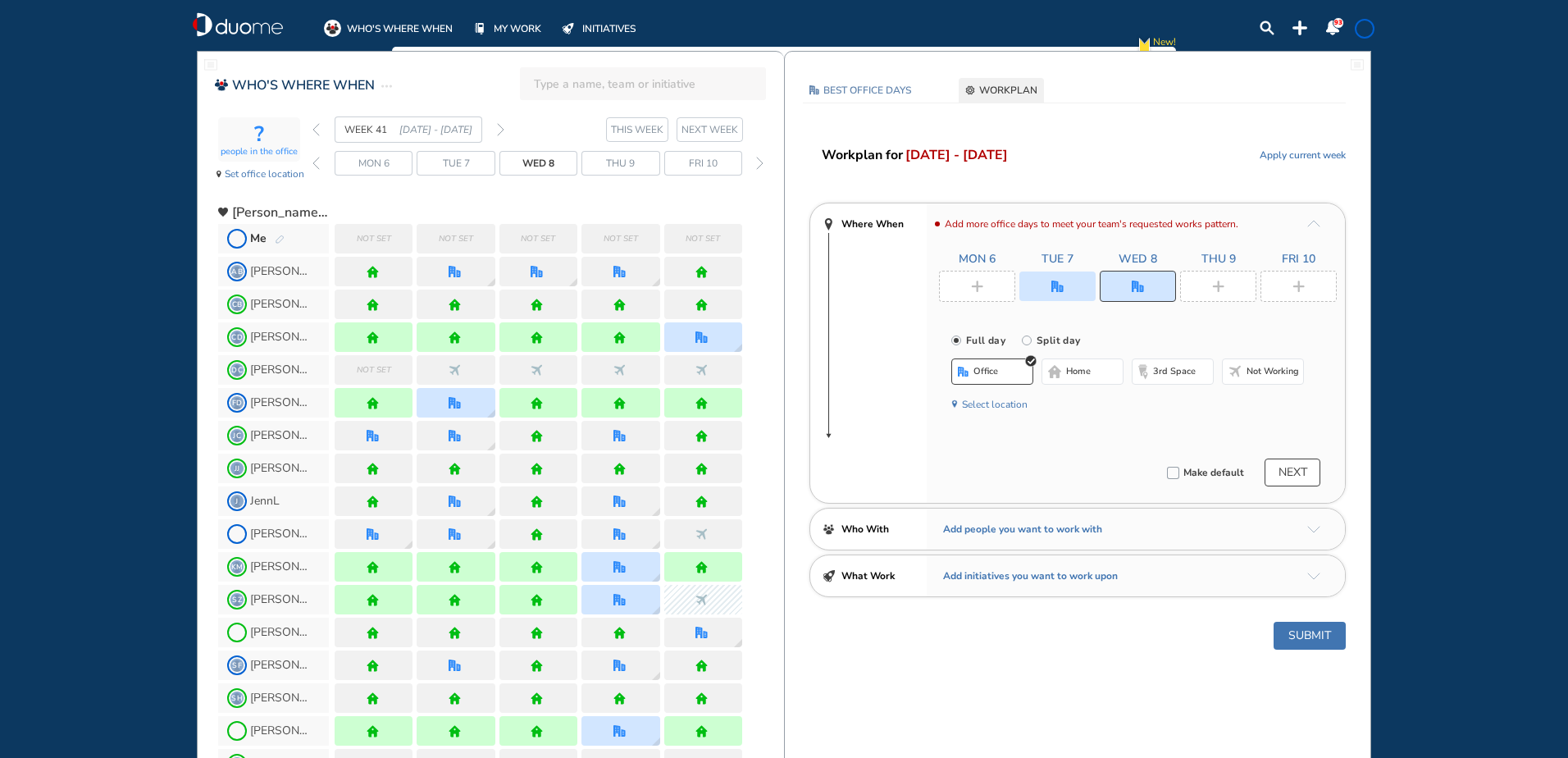
click at [1085, 371] on span "home" at bounding box center [1079, 372] width 25 height 13
click at [1312, 286] on div at bounding box center [1298, 286] width 76 height 31
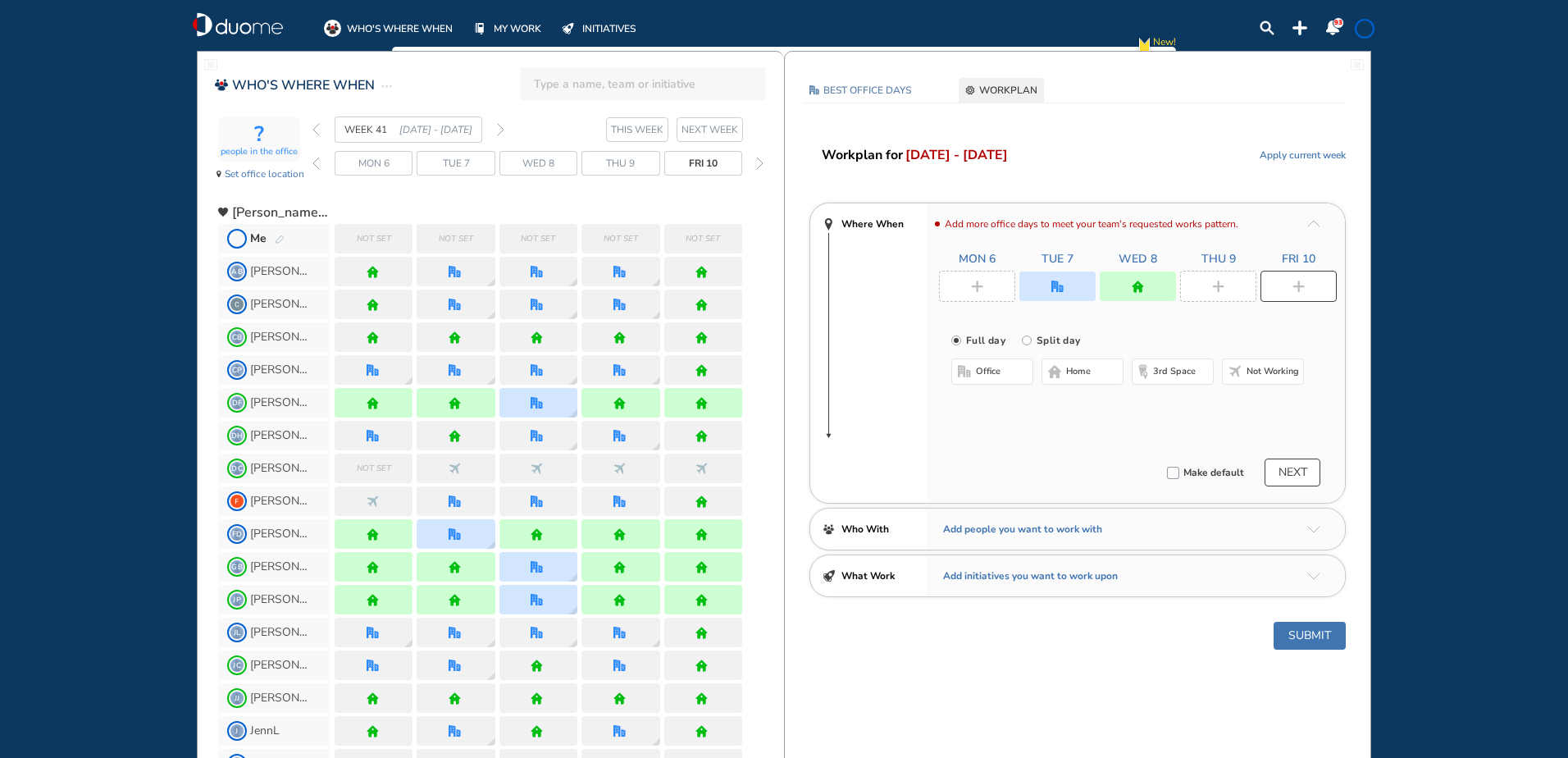
click at [1089, 367] on span "home" at bounding box center [1079, 372] width 25 height 13
click at [979, 286] on img "plus-rounded-bdbdbd" at bounding box center [977, 286] width 13 height 13
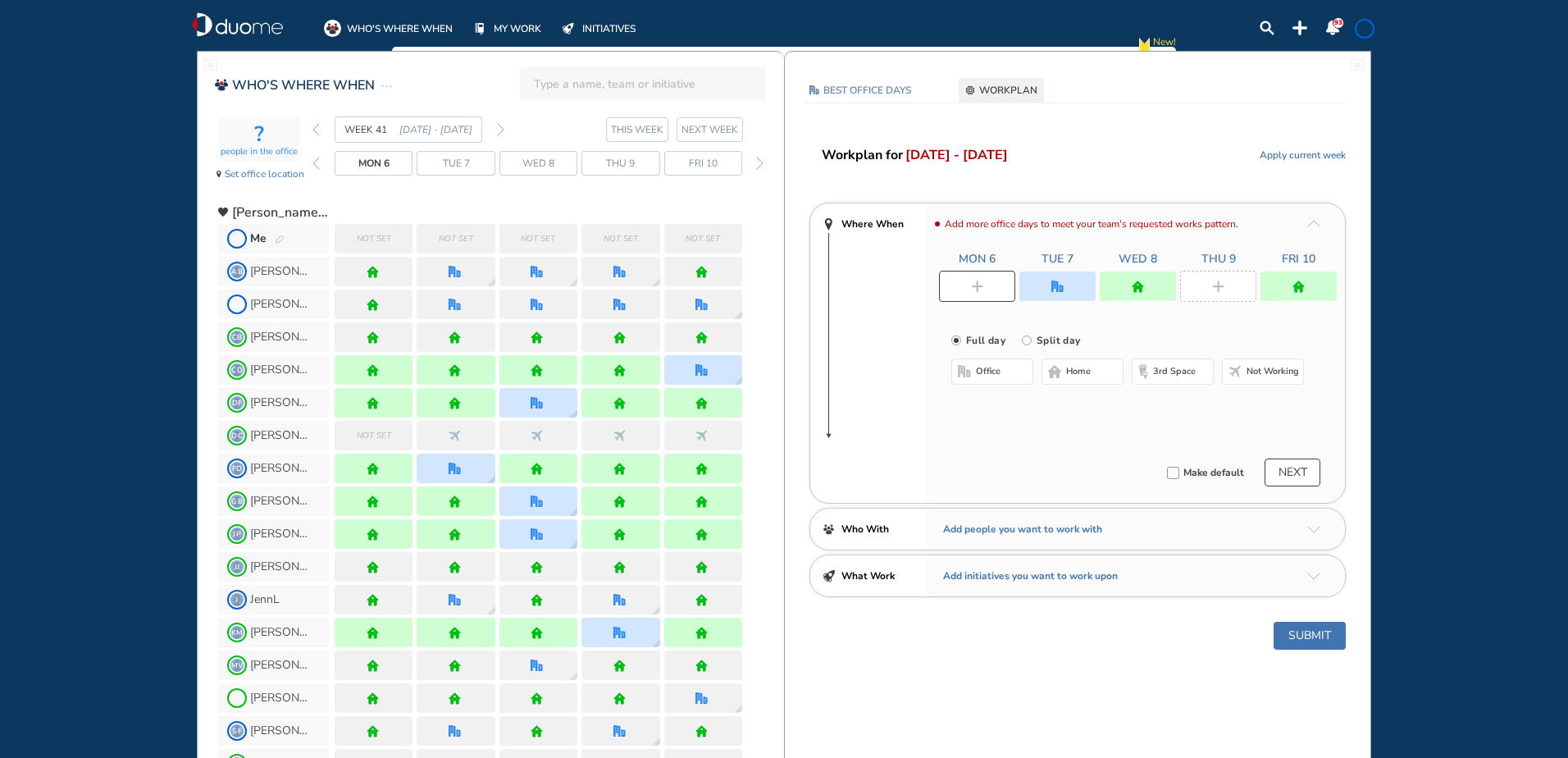
click at [1068, 369] on span "home" at bounding box center [1079, 372] width 25 height 13
click at [1209, 277] on div at bounding box center [1218, 286] width 76 height 31
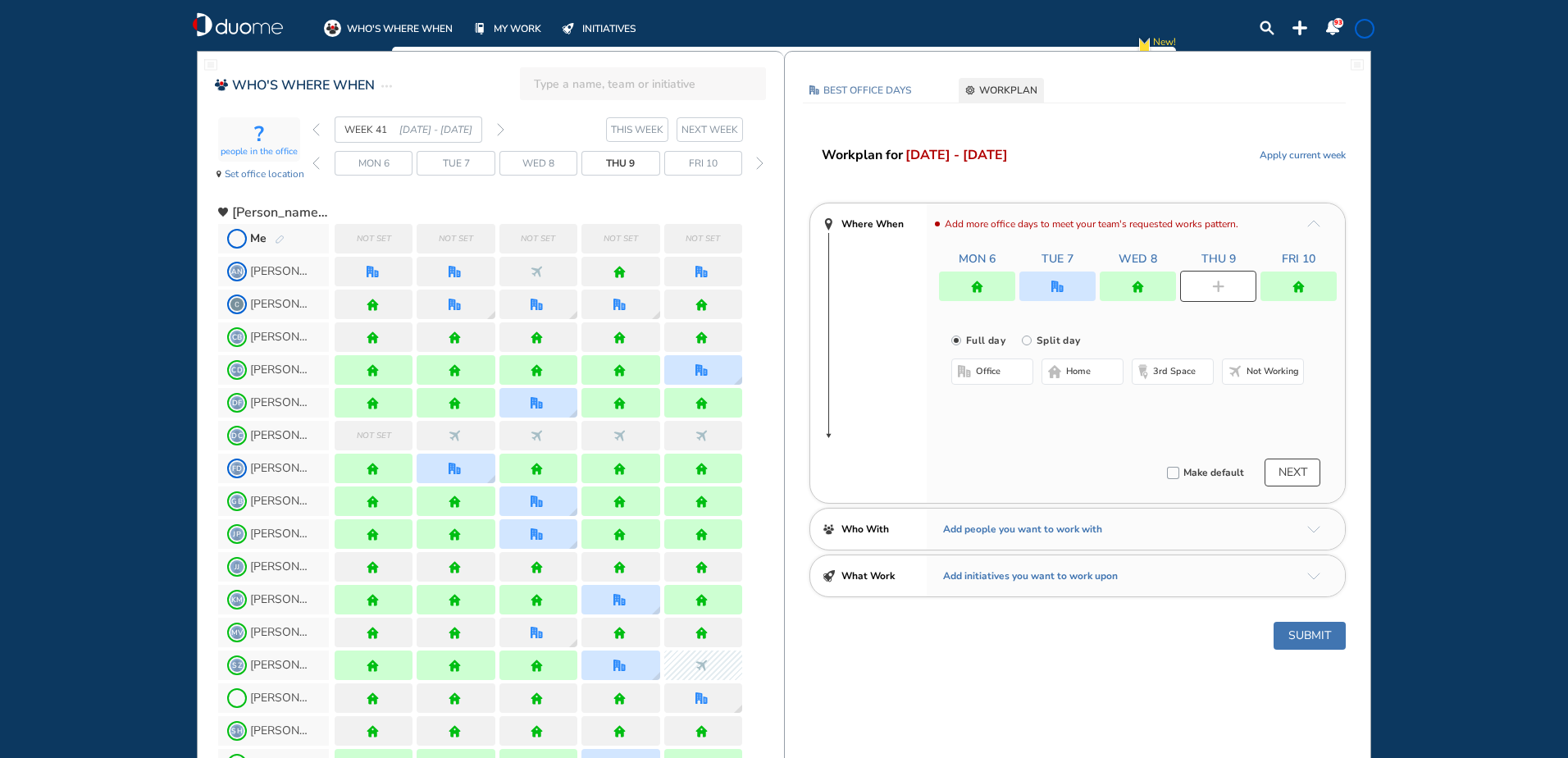
click at [1073, 363] on button "home" at bounding box center [1082, 371] width 82 height 26
click at [1056, 281] on img "office" at bounding box center [1057, 286] width 13 height 13
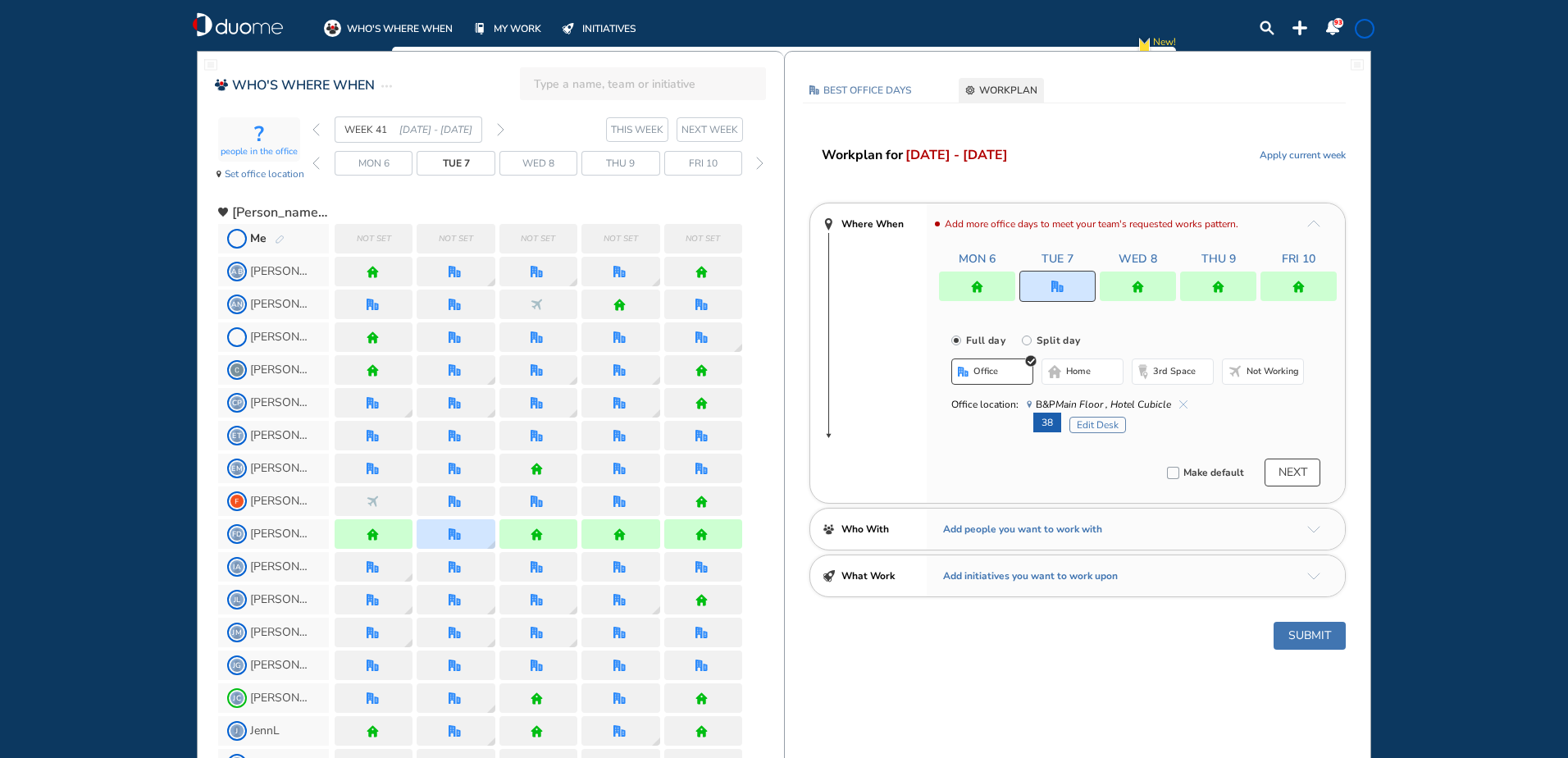
click at [1311, 630] on button "Submit" at bounding box center [1309, 636] width 72 height 28
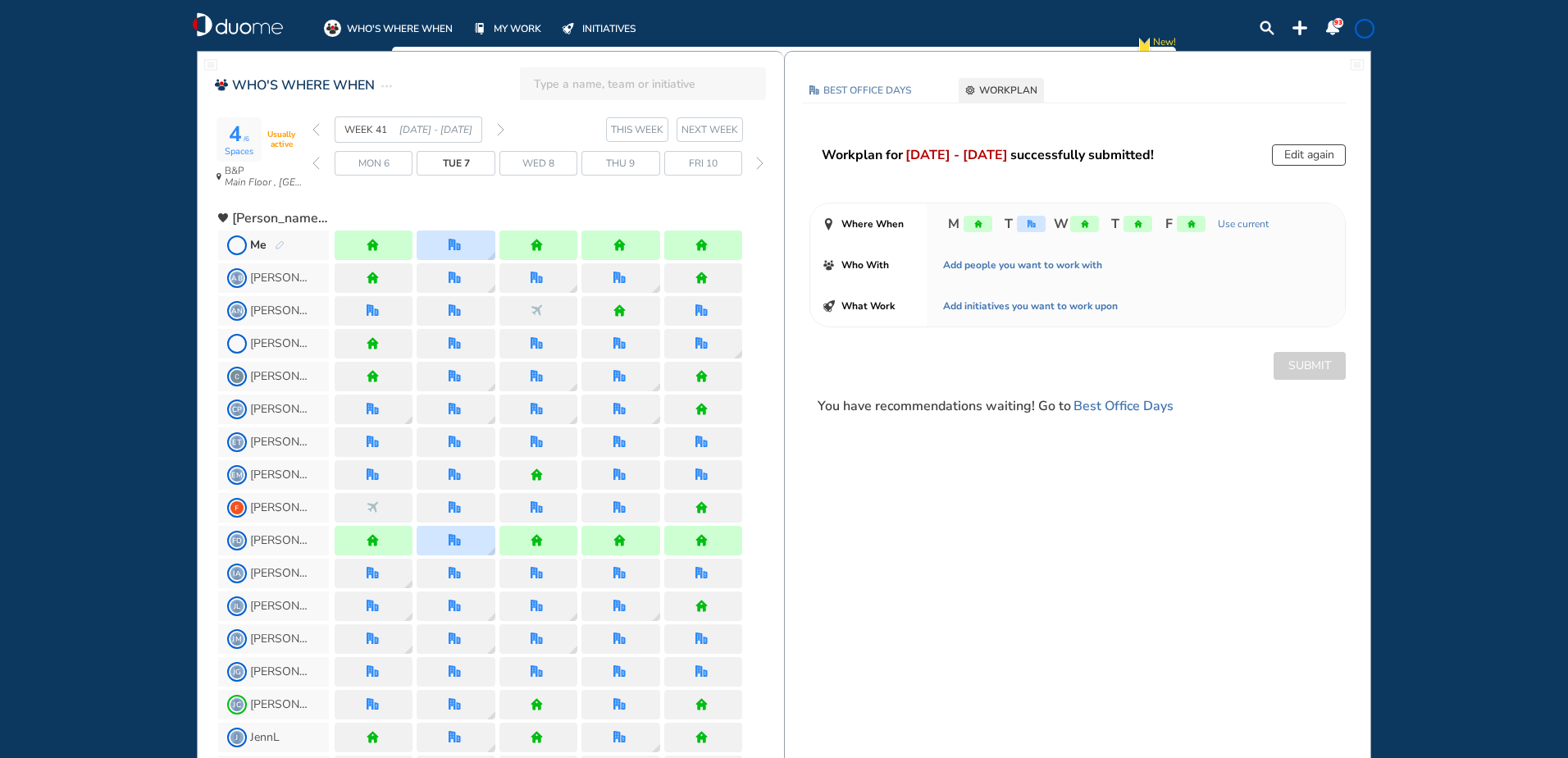
click at [409, 24] on span "WHO'S WHERE WHEN" at bounding box center [399, 28] width 106 height 16
